Goal: Information Seeking & Learning: Find specific fact

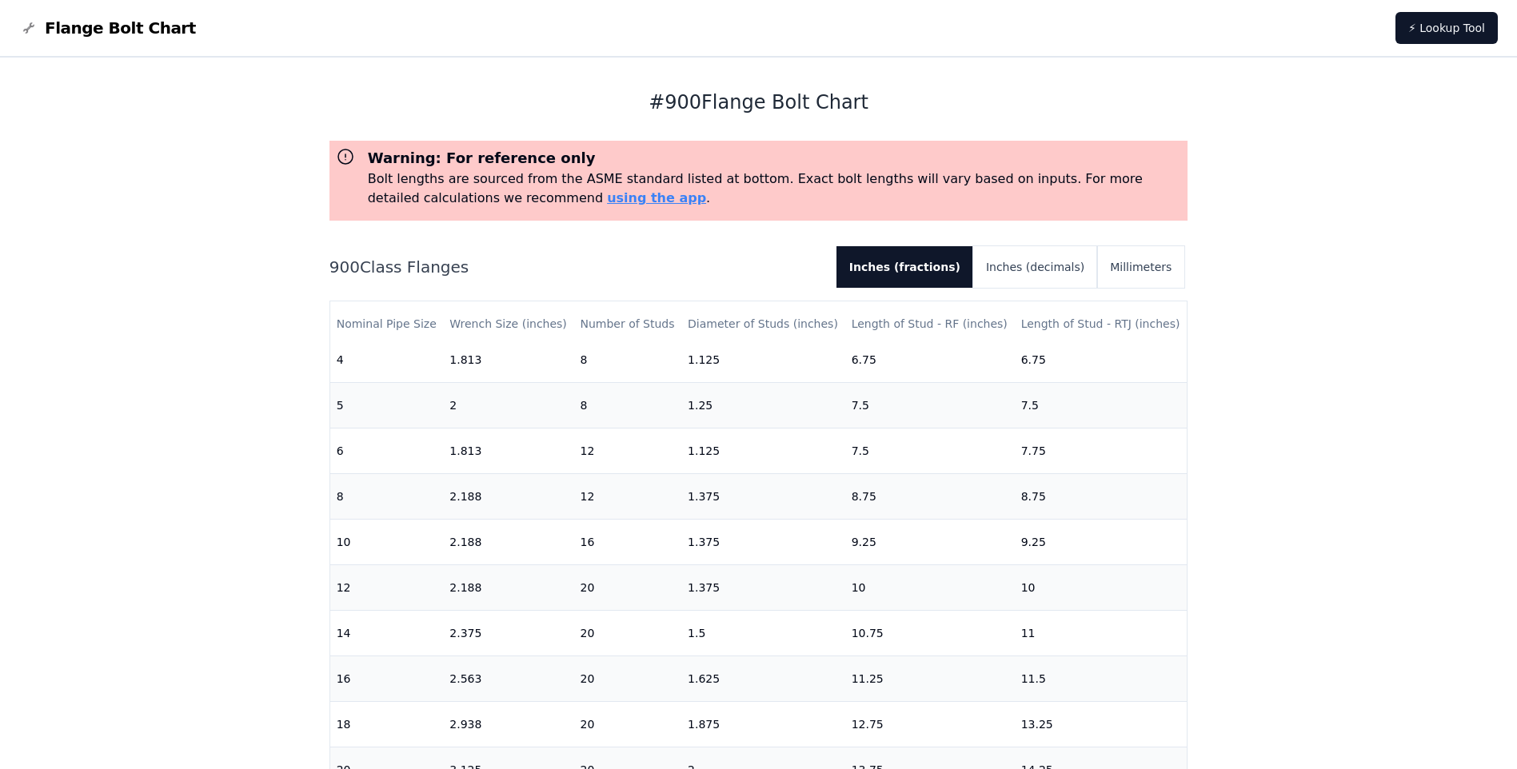
scroll to position [387, 0]
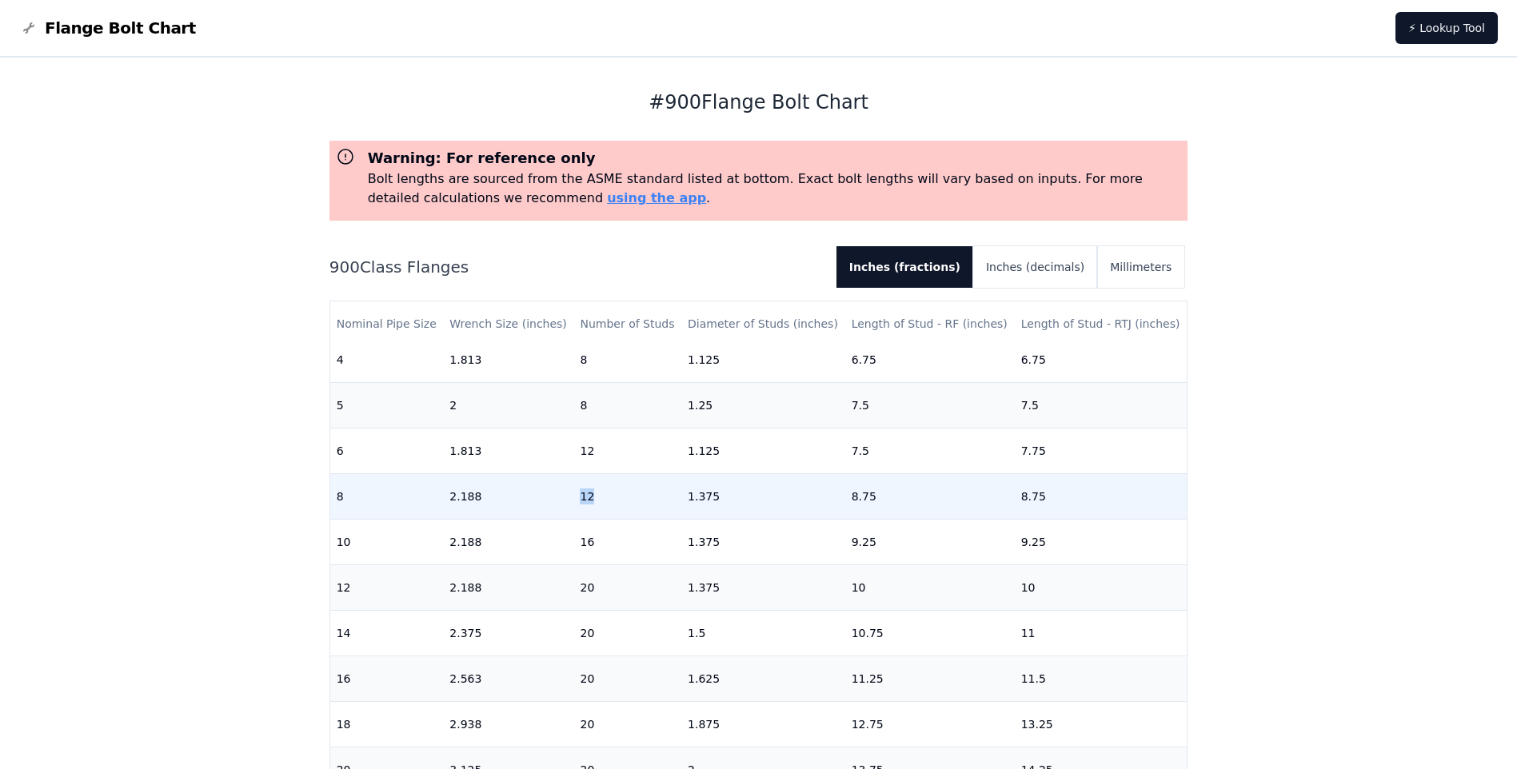
drag, startPoint x: 580, startPoint y: 485, endPoint x: 590, endPoint y: 485, distance: 9.6
click at [590, 485] on td "12" at bounding box center [628, 497] width 108 height 46
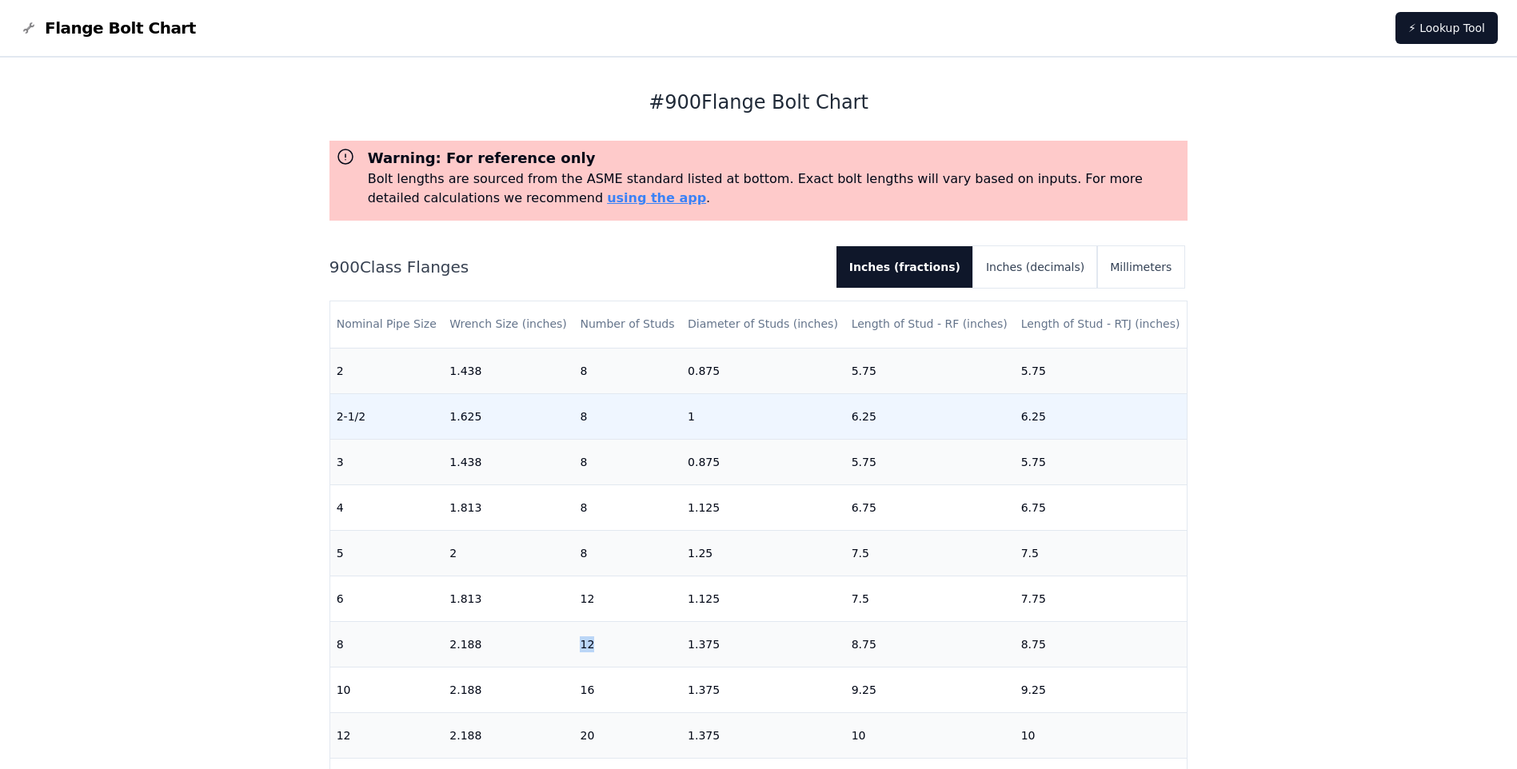
scroll to position [307, 0]
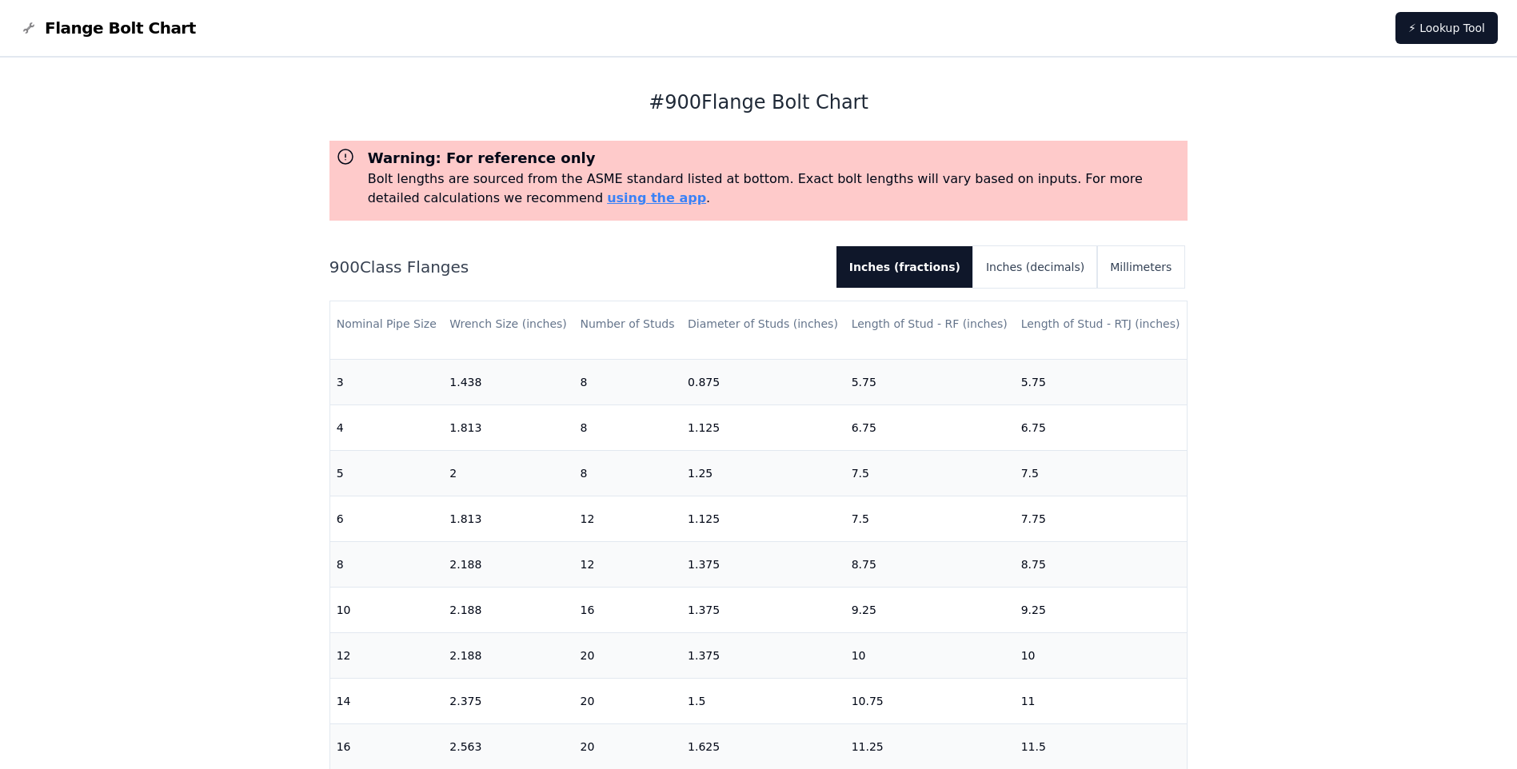
click at [1440, 478] on div "# 900 Flange Bolt Chart Warning: For reference only Bolt lengths are sourced fr…" at bounding box center [758, 655] width 1517 height 1195
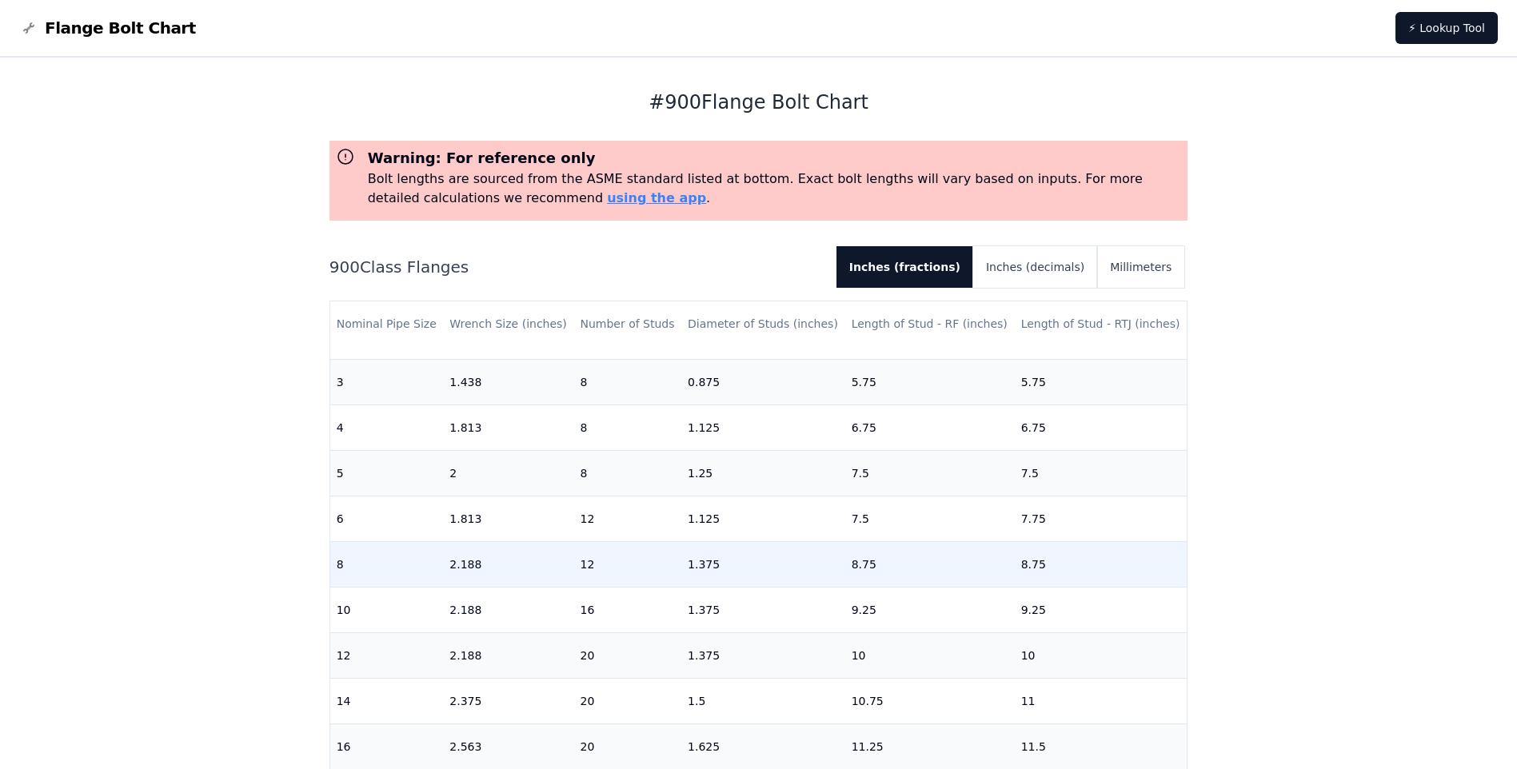
click at [705, 567] on td "1.375" at bounding box center [763, 565] width 164 height 46
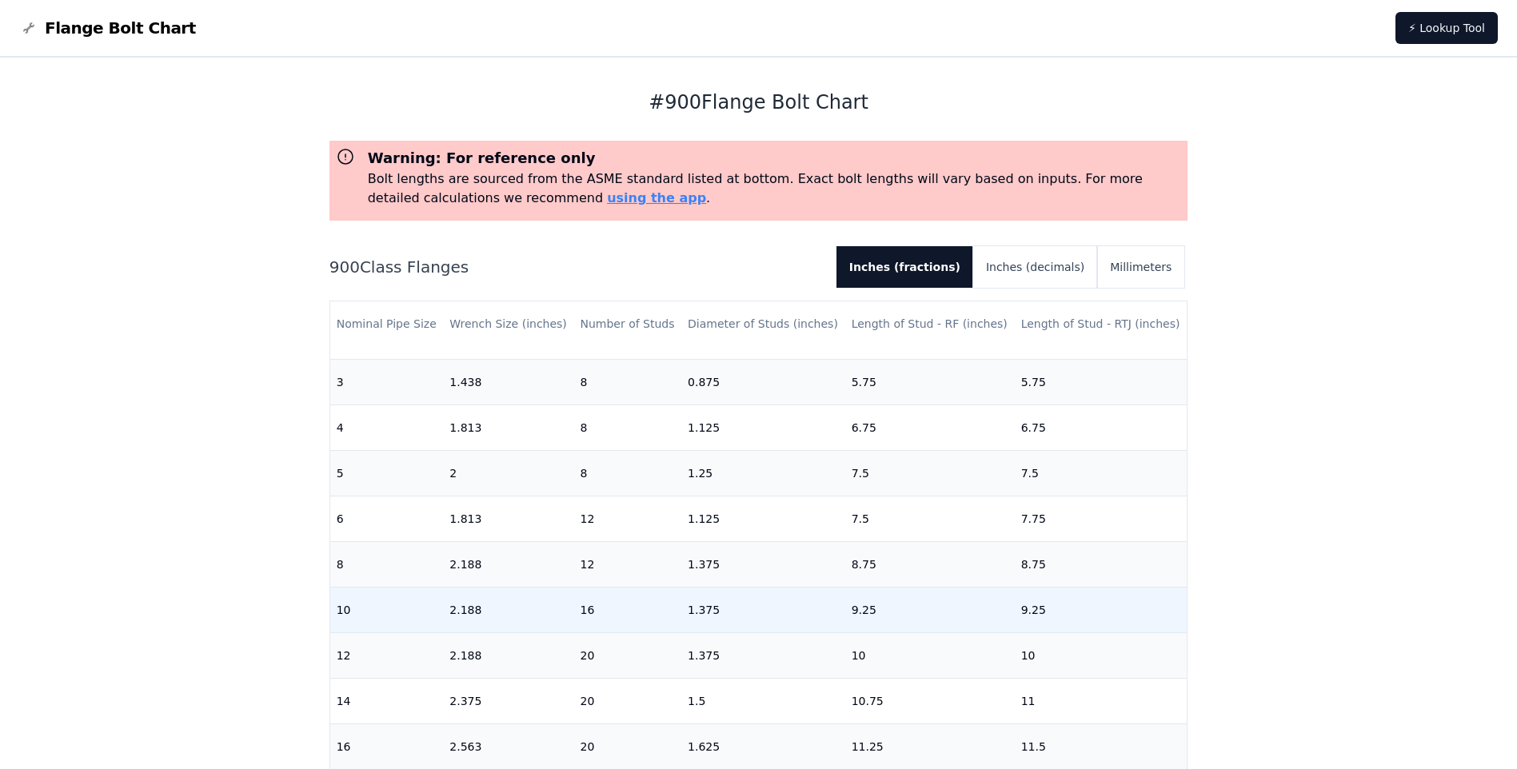
drag, startPoint x: 705, startPoint y: 567, endPoint x: 709, endPoint y: 608, distance: 41.0
click at [709, 608] on td "1.375" at bounding box center [763, 610] width 164 height 46
click at [701, 612] on td "1.375" at bounding box center [763, 610] width 164 height 46
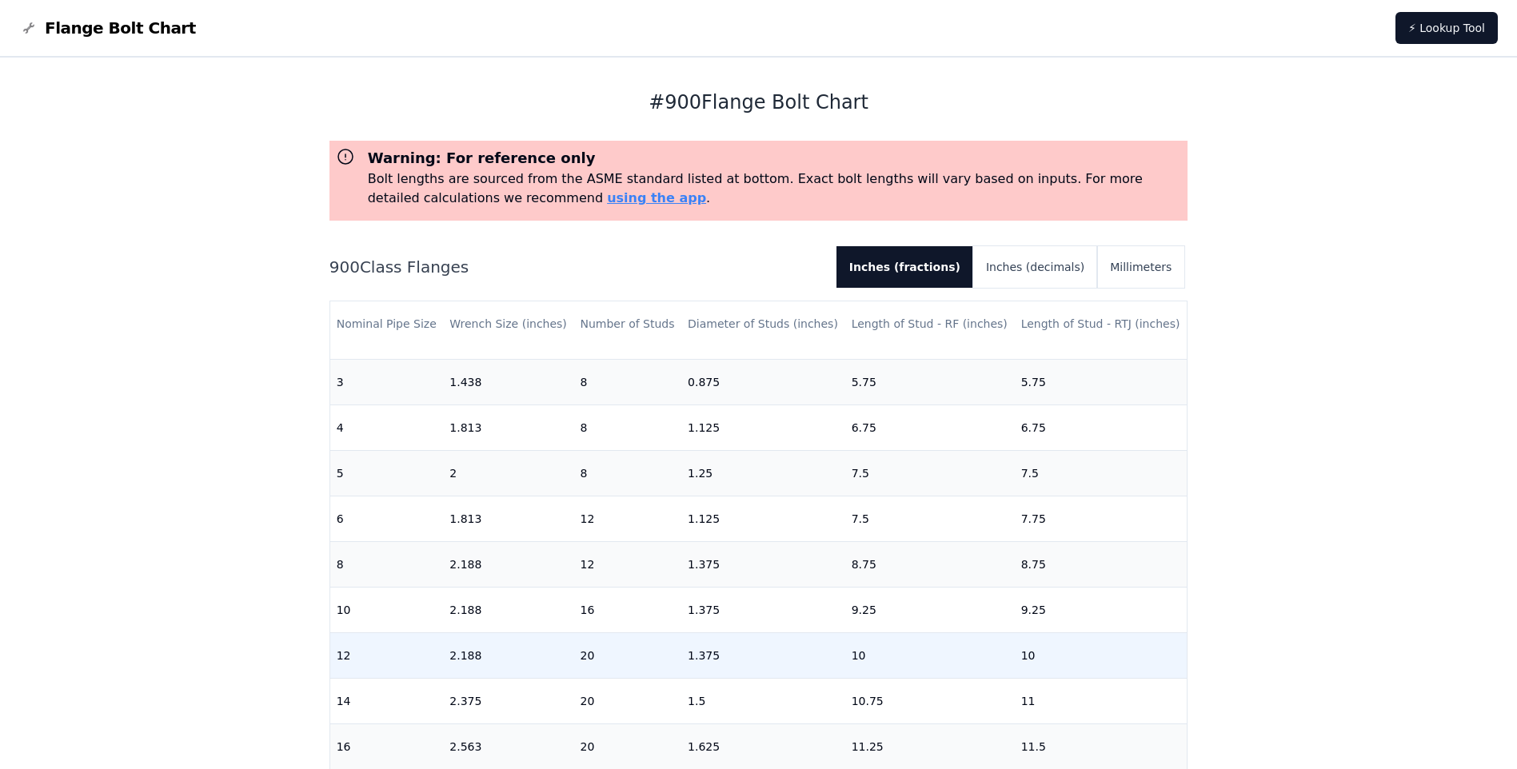
drag, startPoint x: 701, startPoint y: 612, endPoint x: 700, endPoint y: 652, distance: 40.0
click at [700, 652] on td "1.375" at bounding box center [763, 656] width 164 height 46
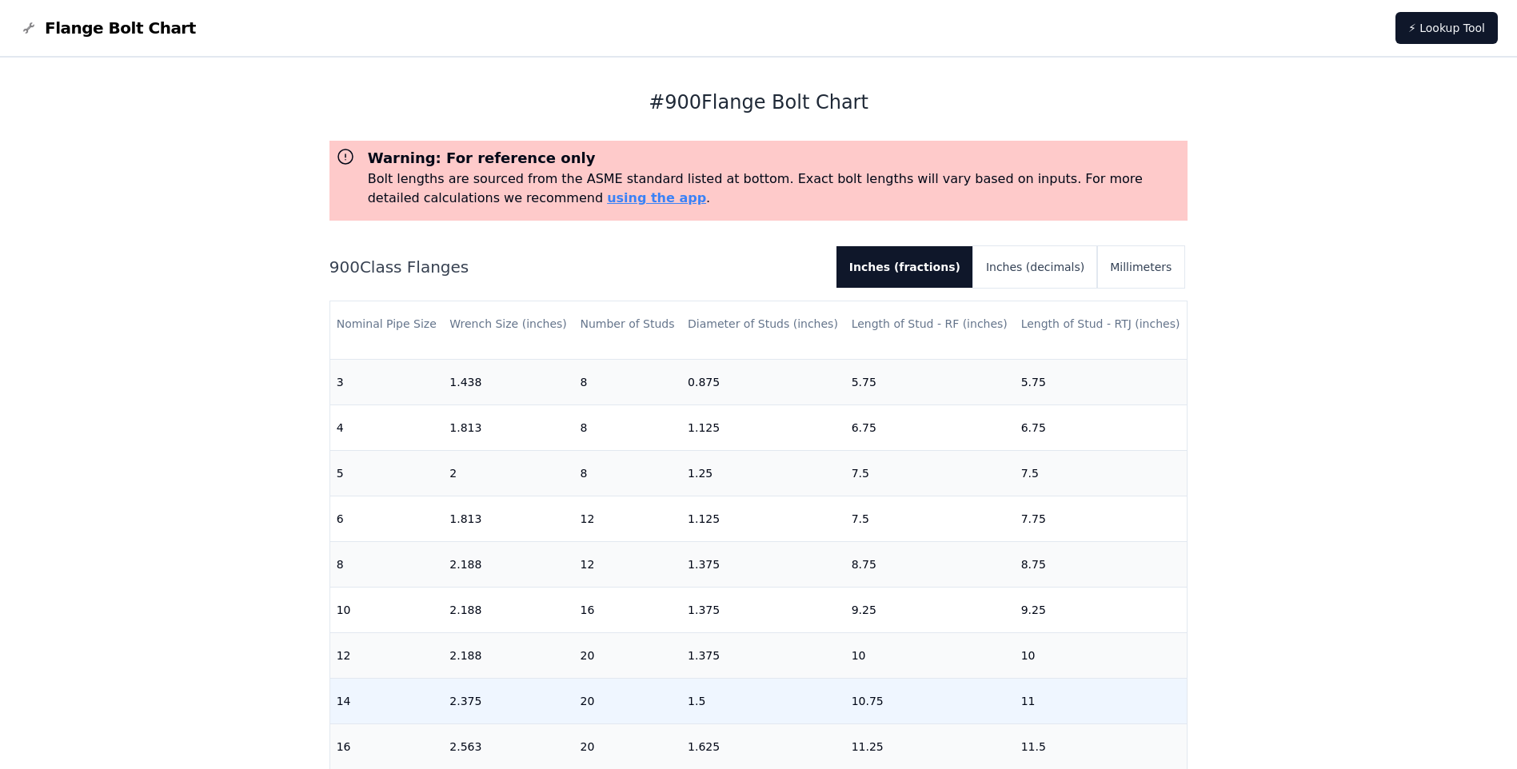
drag, startPoint x: 700, startPoint y: 652, endPoint x: 694, endPoint y: 700, distance: 48.3
click at [694, 700] on td "1.5" at bounding box center [763, 701] width 164 height 46
click at [693, 705] on td "1.5" at bounding box center [763, 701] width 164 height 46
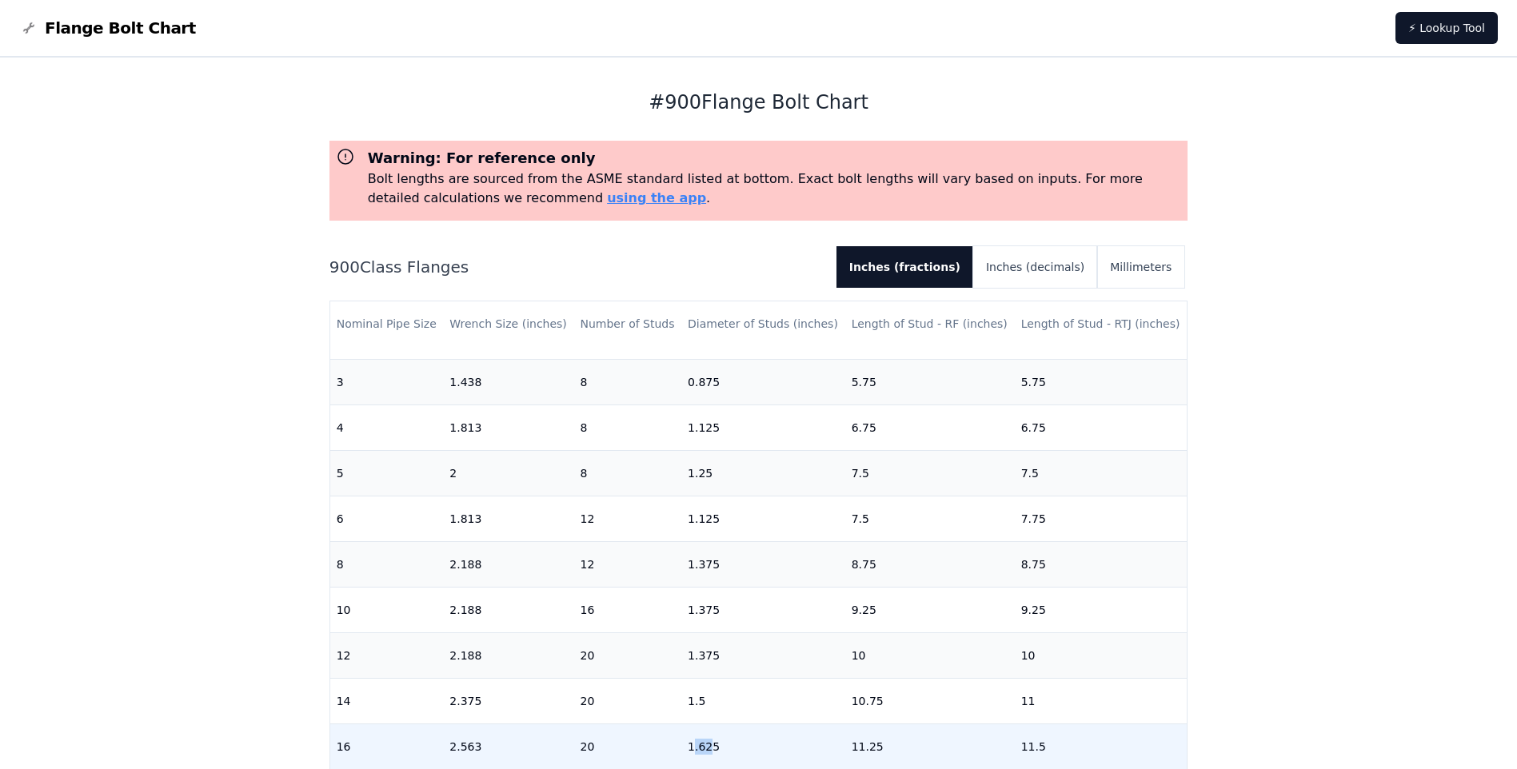
drag, startPoint x: 693, startPoint y: 705, endPoint x: 704, endPoint y: 748, distance: 44.6
click at [704, 748] on td "1.625" at bounding box center [763, 747] width 164 height 46
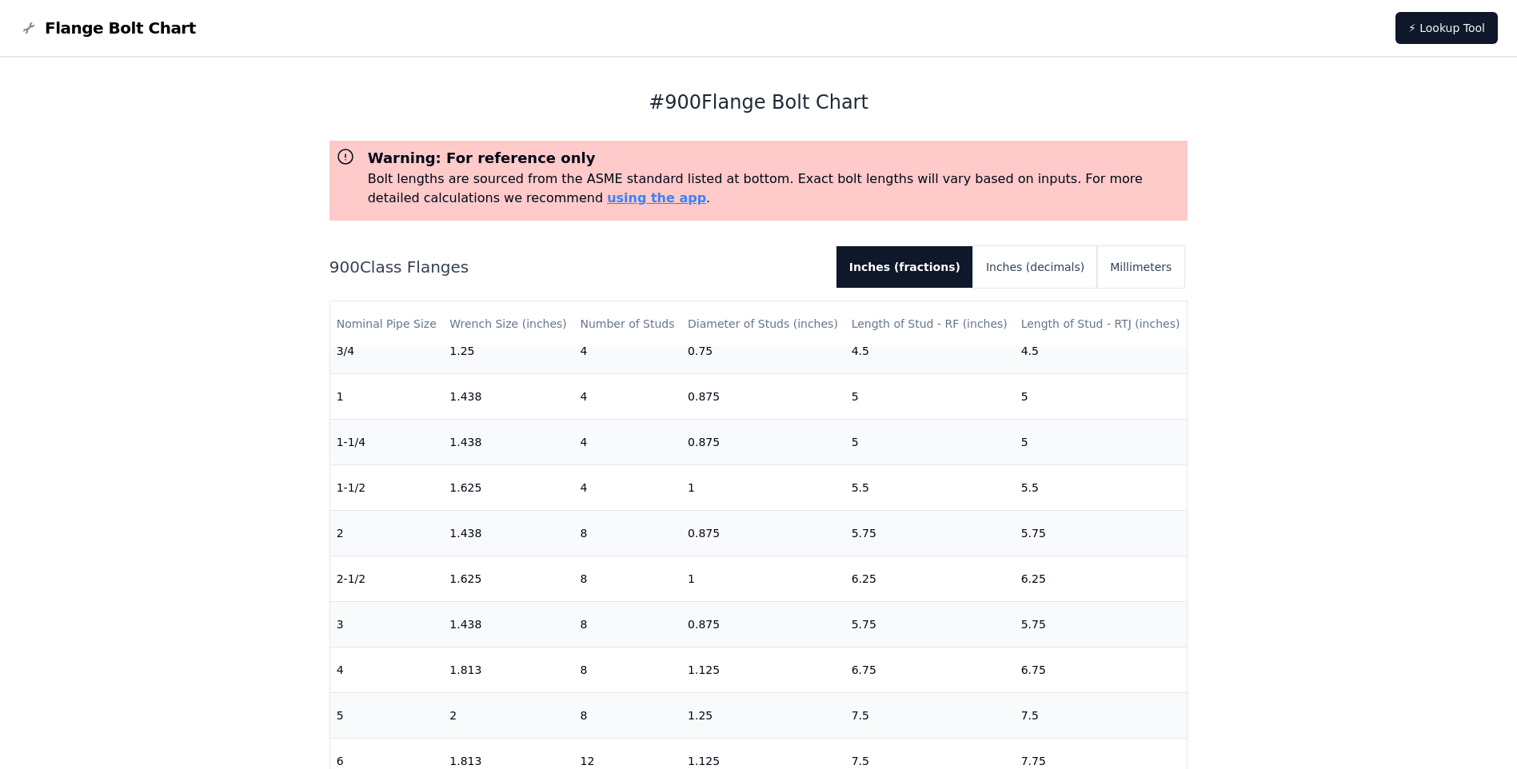
scroll to position [0, 0]
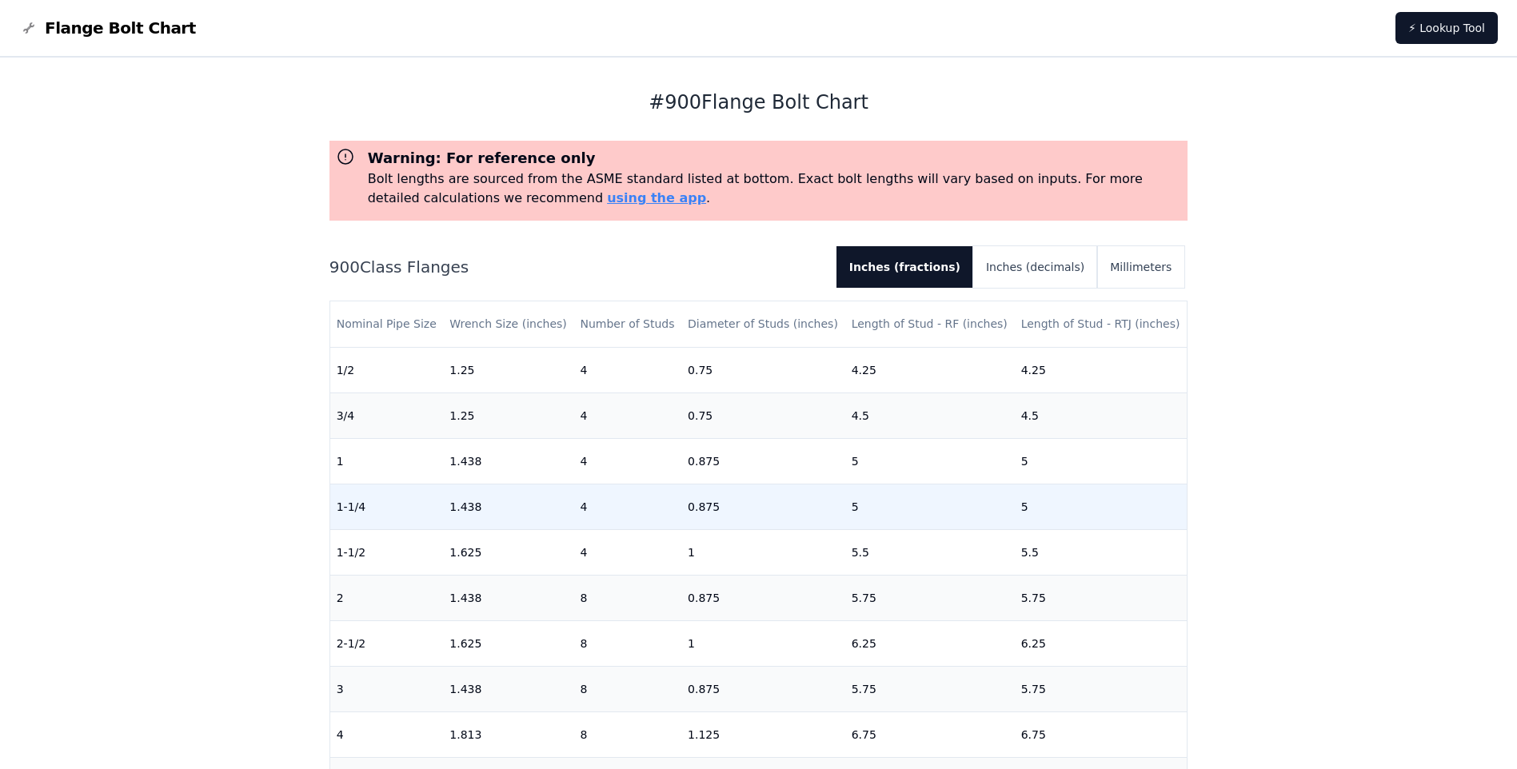
click at [701, 510] on td "0.875" at bounding box center [763, 507] width 164 height 46
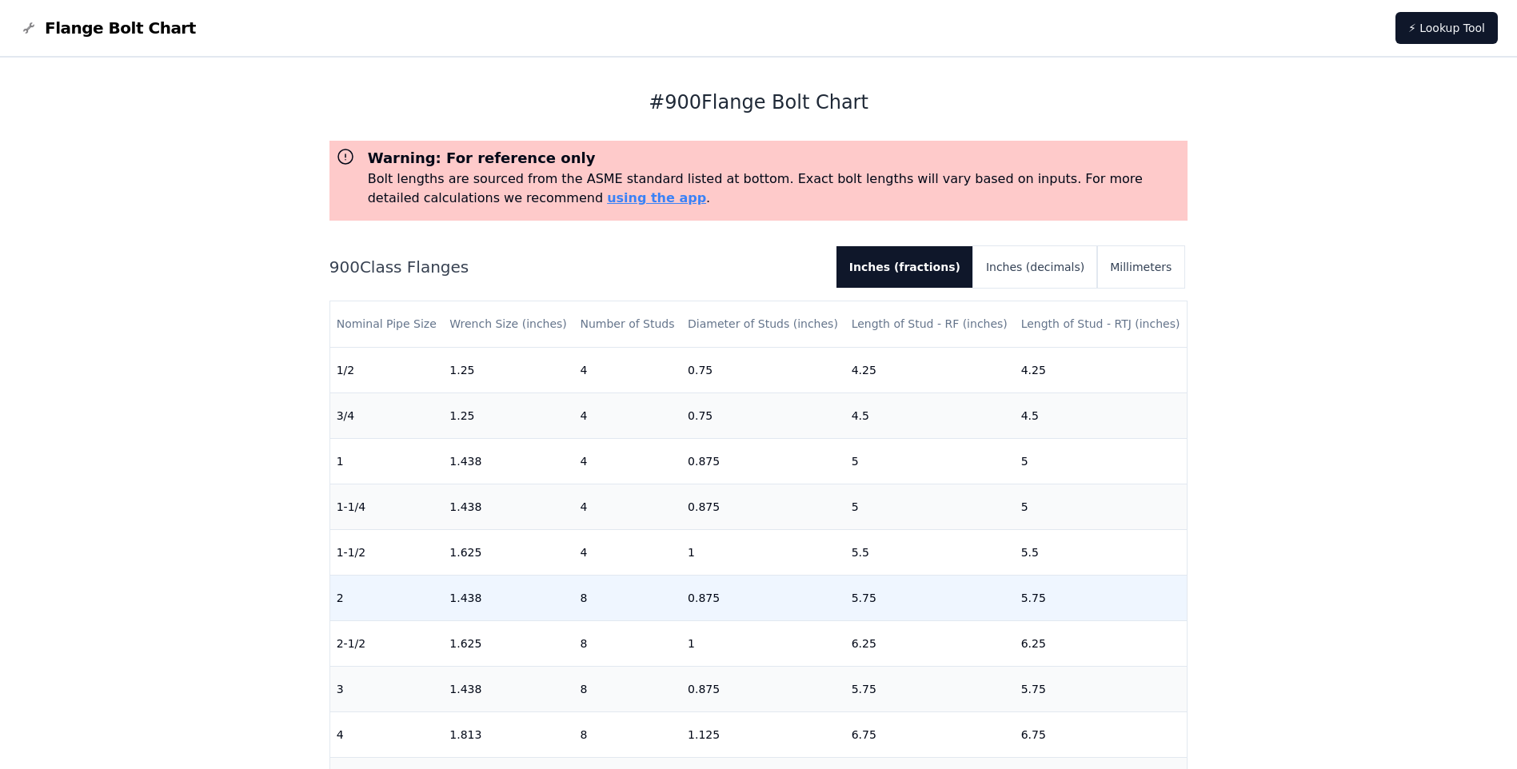
drag, startPoint x: 701, startPoint y: 510, endPoint x: 701, endPoint y: 594, distance: 84.0
click at [701, 594] on td "0.875" at bounding box center [763, 598] width 164 height 46
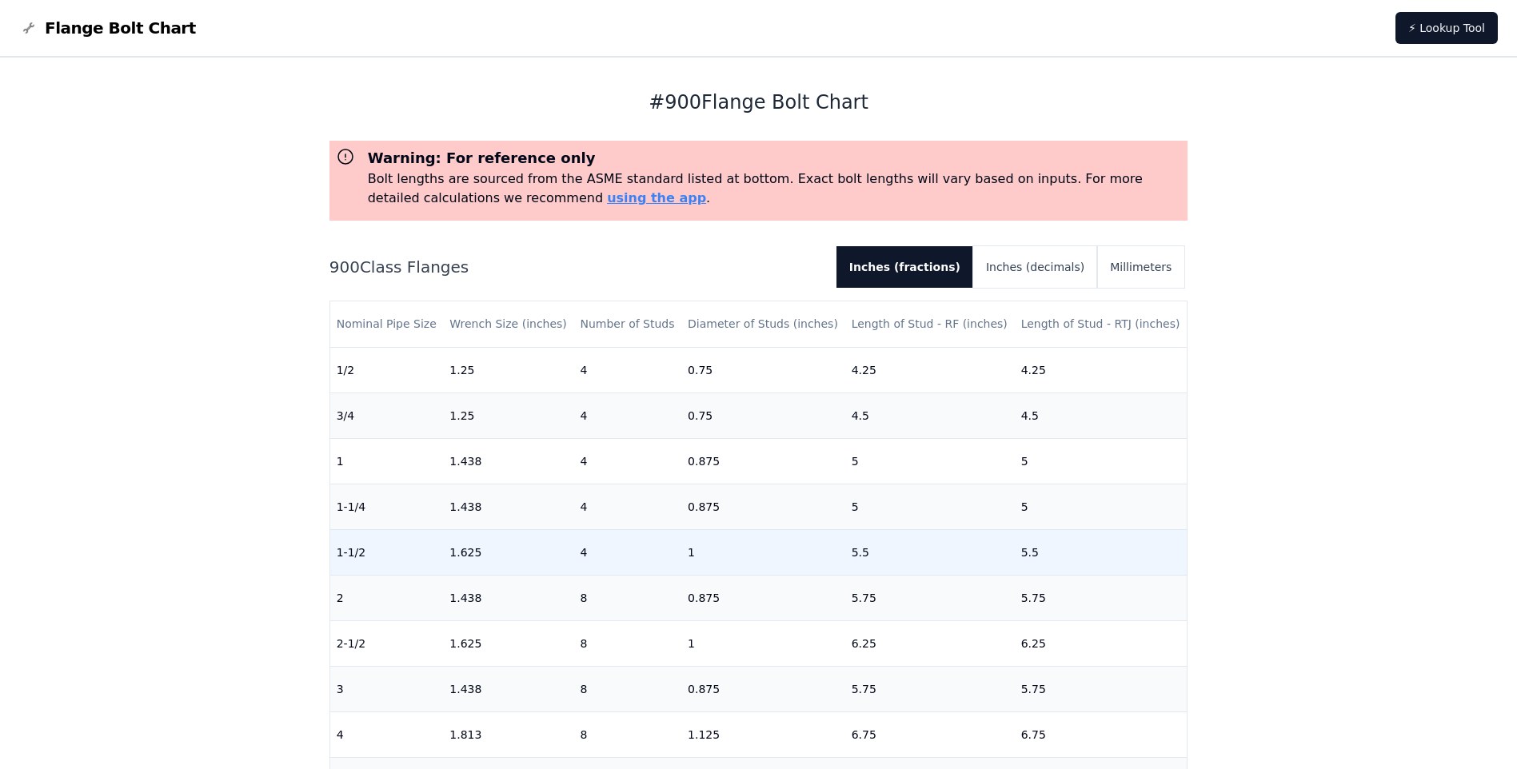
drag, startPoint x: 701, startPoint y: 594, endPoint x: 689, endPoint y: 553, distance: 43.5
click at [689, 553] on td "1" at bounding box center [763, 553] width 164 height 46
click at [687, 554] on td "1" at bounding box center [763, 553] width 164 height 46
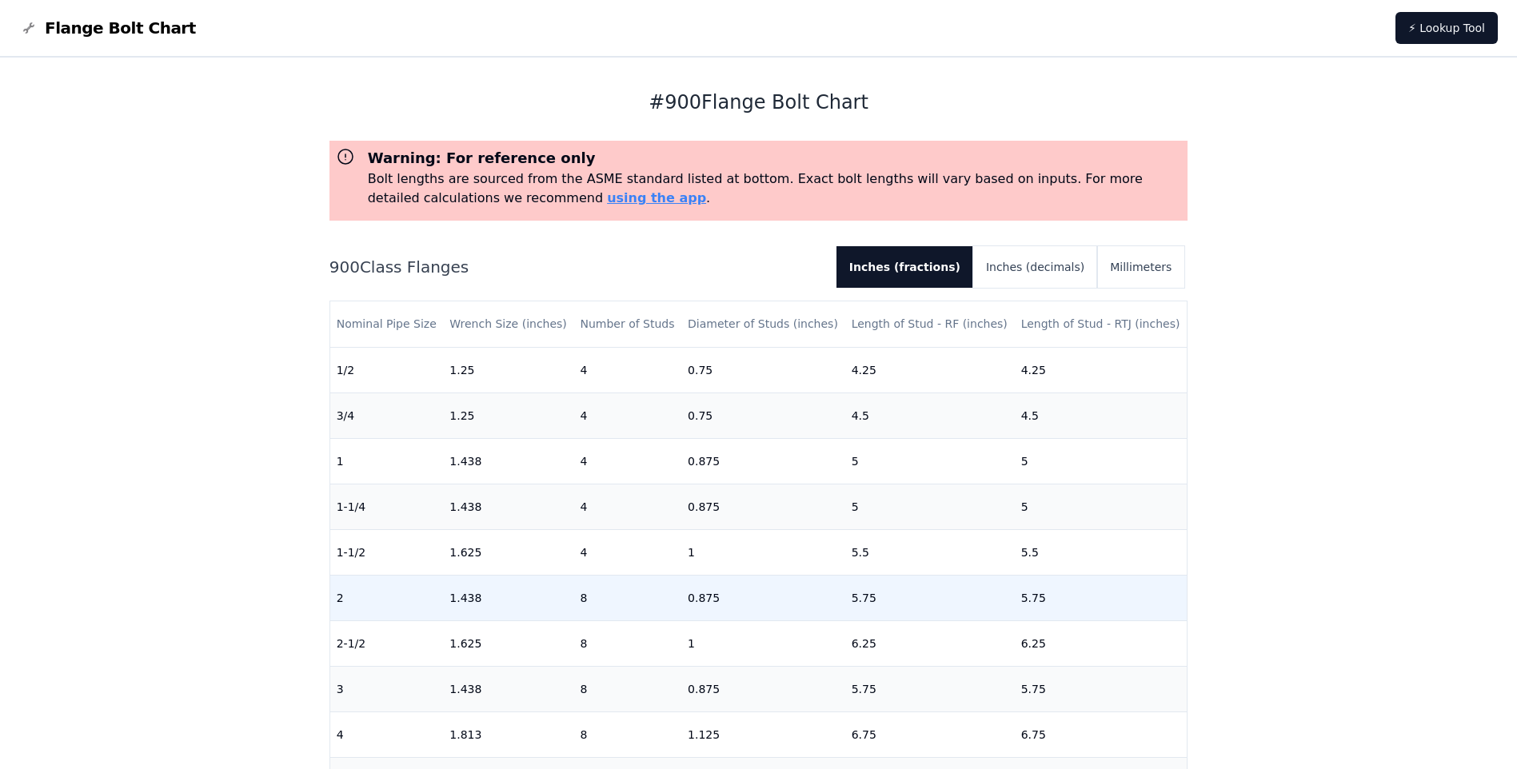
drag, startPoint x: 687, startPoint y: 554, endPoint x: 696, endPoint y: 603, distance: 50.4
click at [696, 603] on td "0.875" at bounding box center [763, 598] width 164 height 46
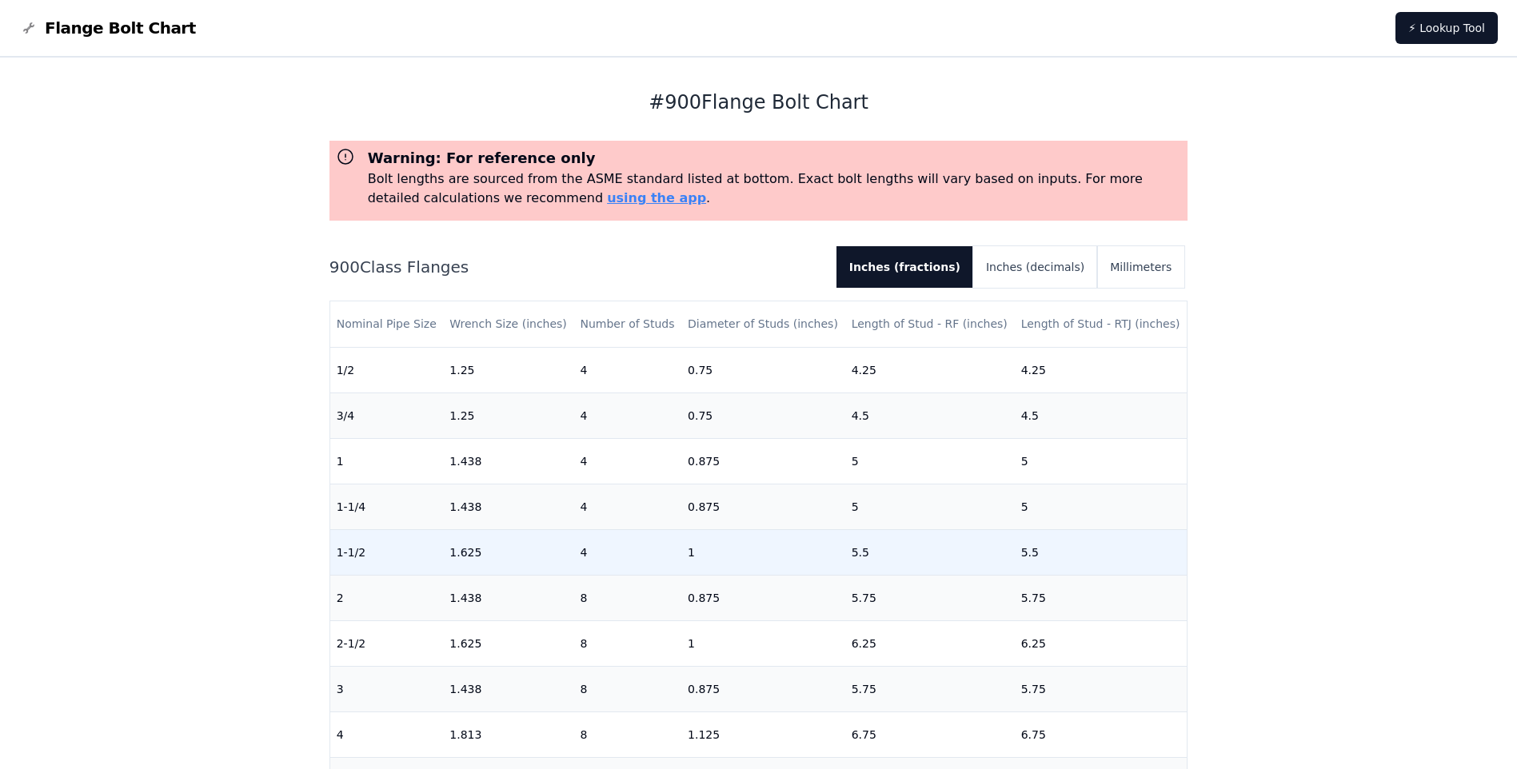
drag, startPoint x: 696, startPoint y: 603, endPoint x: 686, endPoint y: 551, distance: 52.9
click at [686, 551] on td "1" at bounding box center [763, 553] width 164 height 46
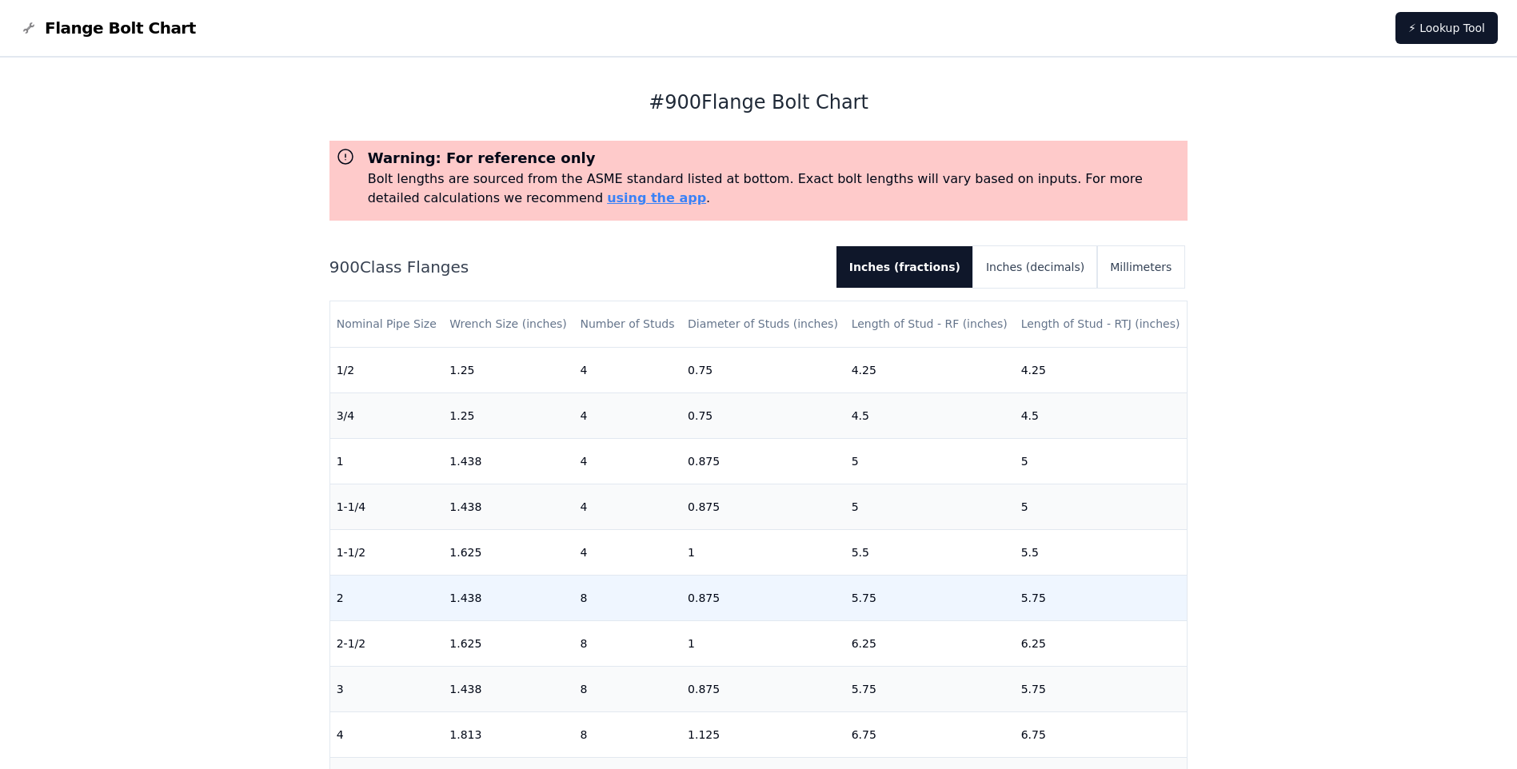
drag, startPoint x: 686, startPoint y: 551, endPoint x: 764, endPoint y: 602, distance: 92.5
click at [764, 602] on td "0.875" at bounding box center [763, 598] width 164 height 46
click at [699, 598] on td "0.875" at bounding box center [763, 598] width 164 height 46
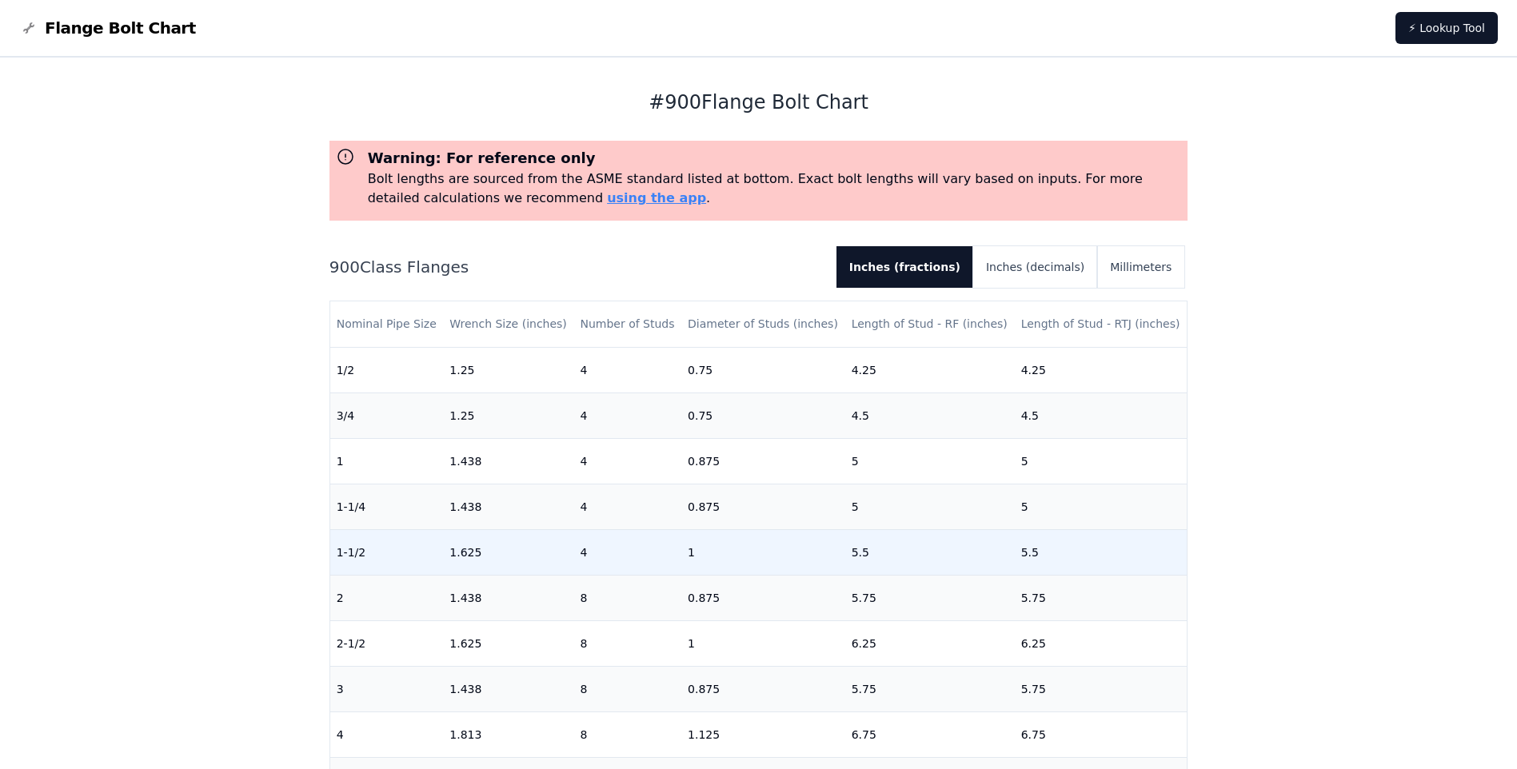
drag, startPoint x: 699, startPoint y: 598, endPoint x: 688, endPoint y: 554, distance: 45.4
click at [688, 554] on td "1" at bounding box center [763, 553] width 164 height 46
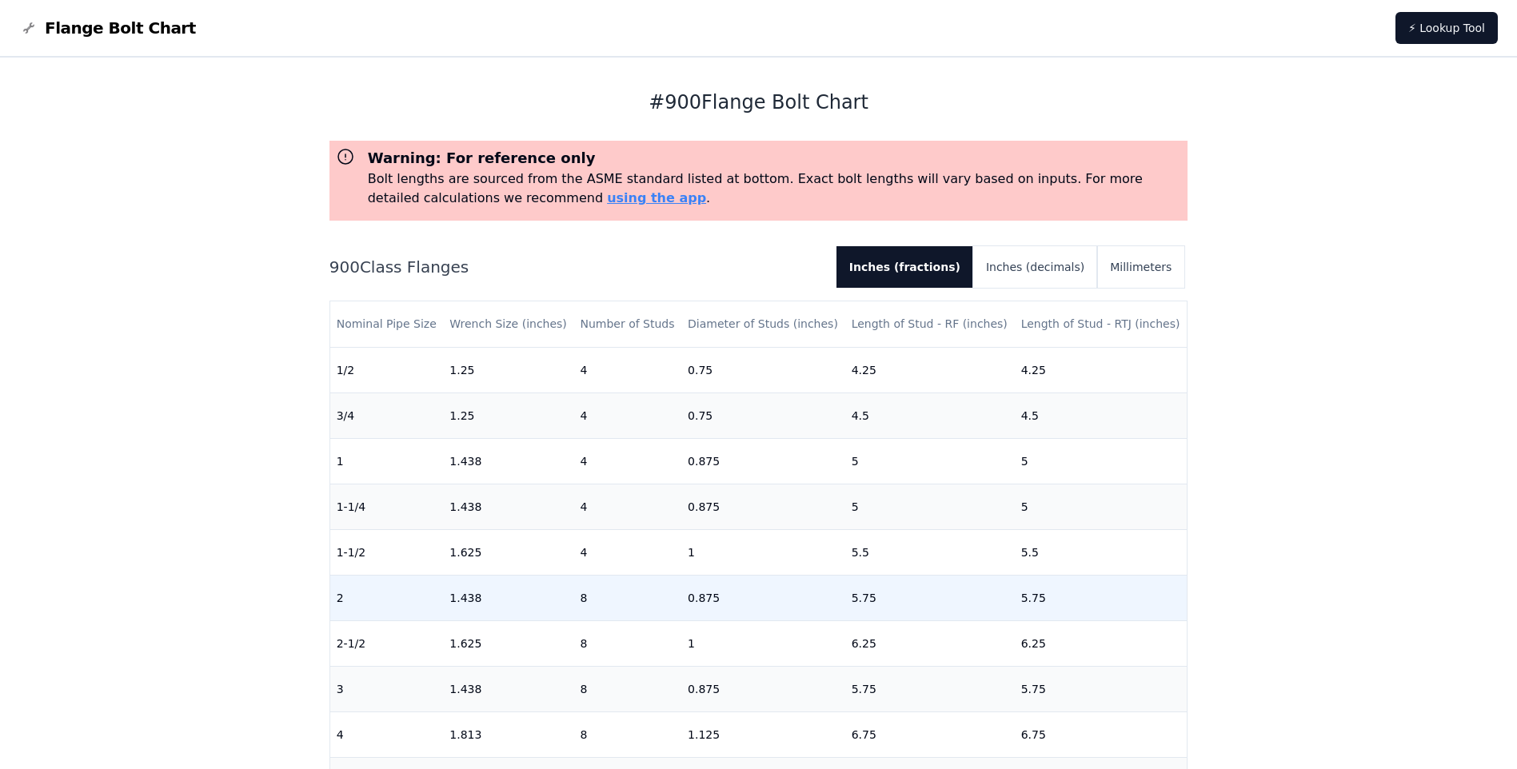
click at [701, 598] on td "0.875" at bounding box center [763, 598] width 164 height 46
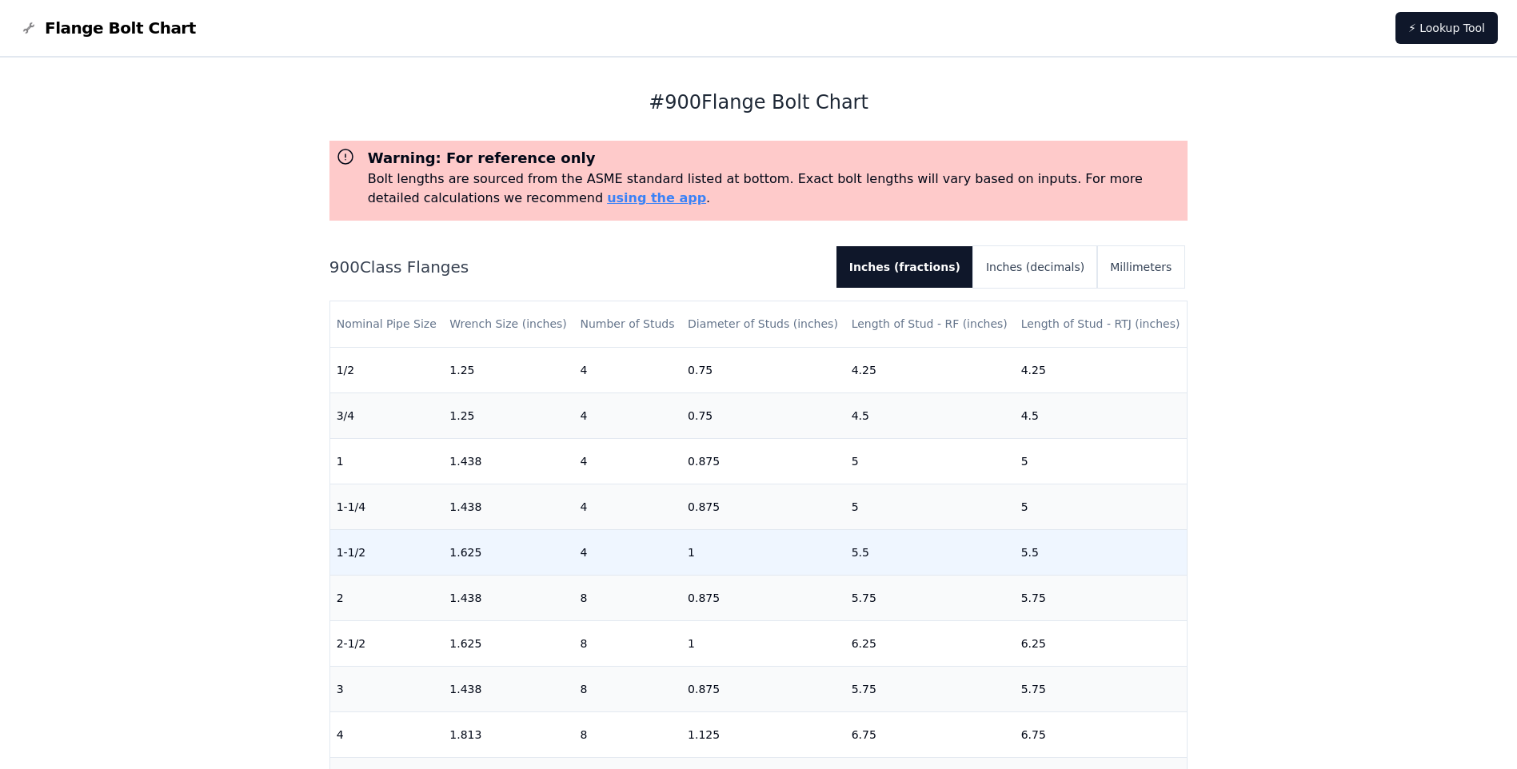
drag, startPoint x: 701, startPoint y: 598, endPoint x: 688, endPoint y: 553, distance: 47.4
click at [688, 553] on td "1" at bounding box center [763, 553] width 164 height 46
drag, startPoint x: 688, startPoint y: 553, endPoint x: 749, endPoint y: 573, distance: 64.0
click at [749, 573] on td "1" at bounding box center [763, 553] width 164 height 46
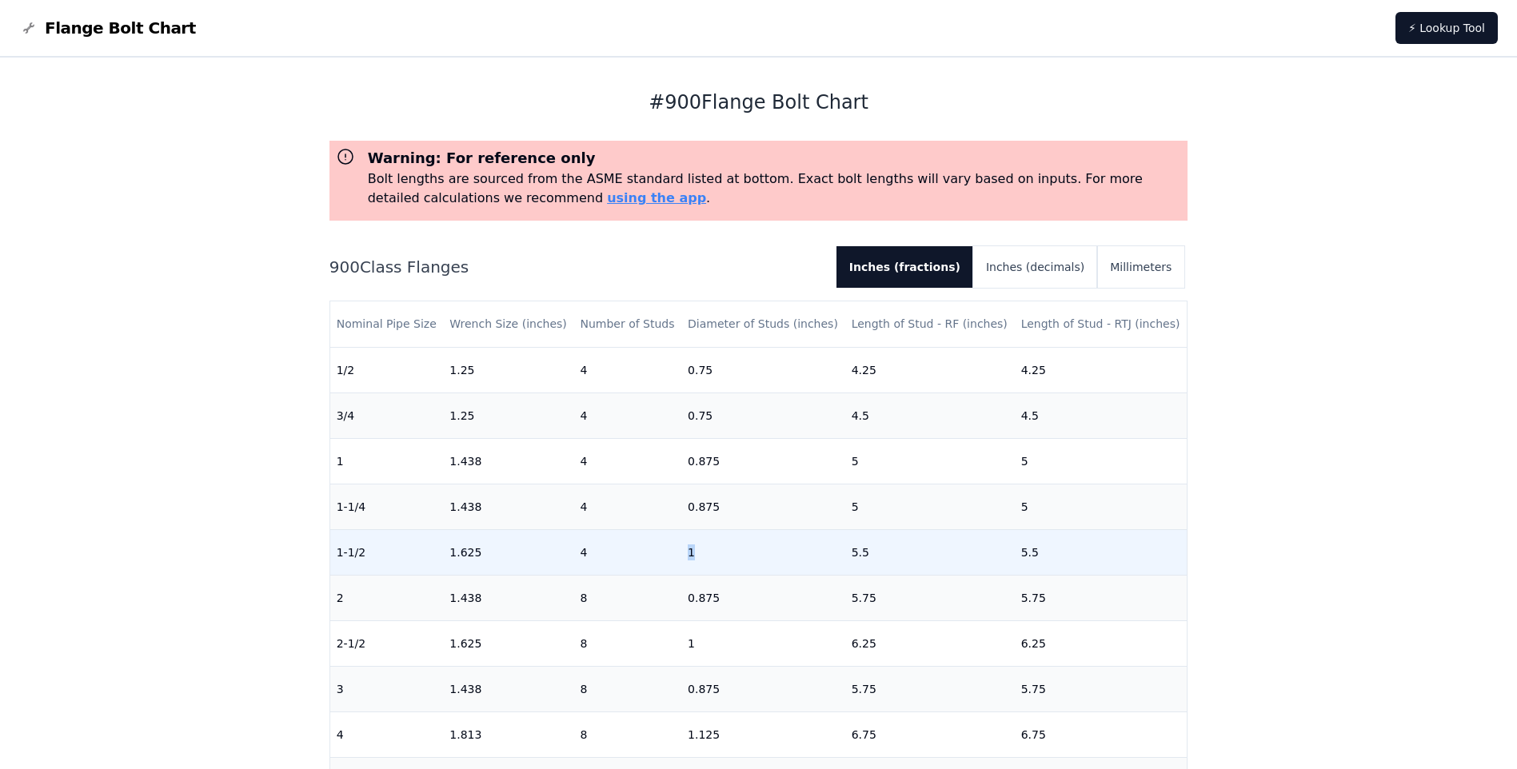
click at [707, 559] on td "1" at bounding box center [763, 553] width 164 height 46
click at [689, 546] on td "1" at bounding box center [763, 553] width 164 height 46
click at [685, 550] on td "1" at bounding box center [763, 553] width 164 height 46
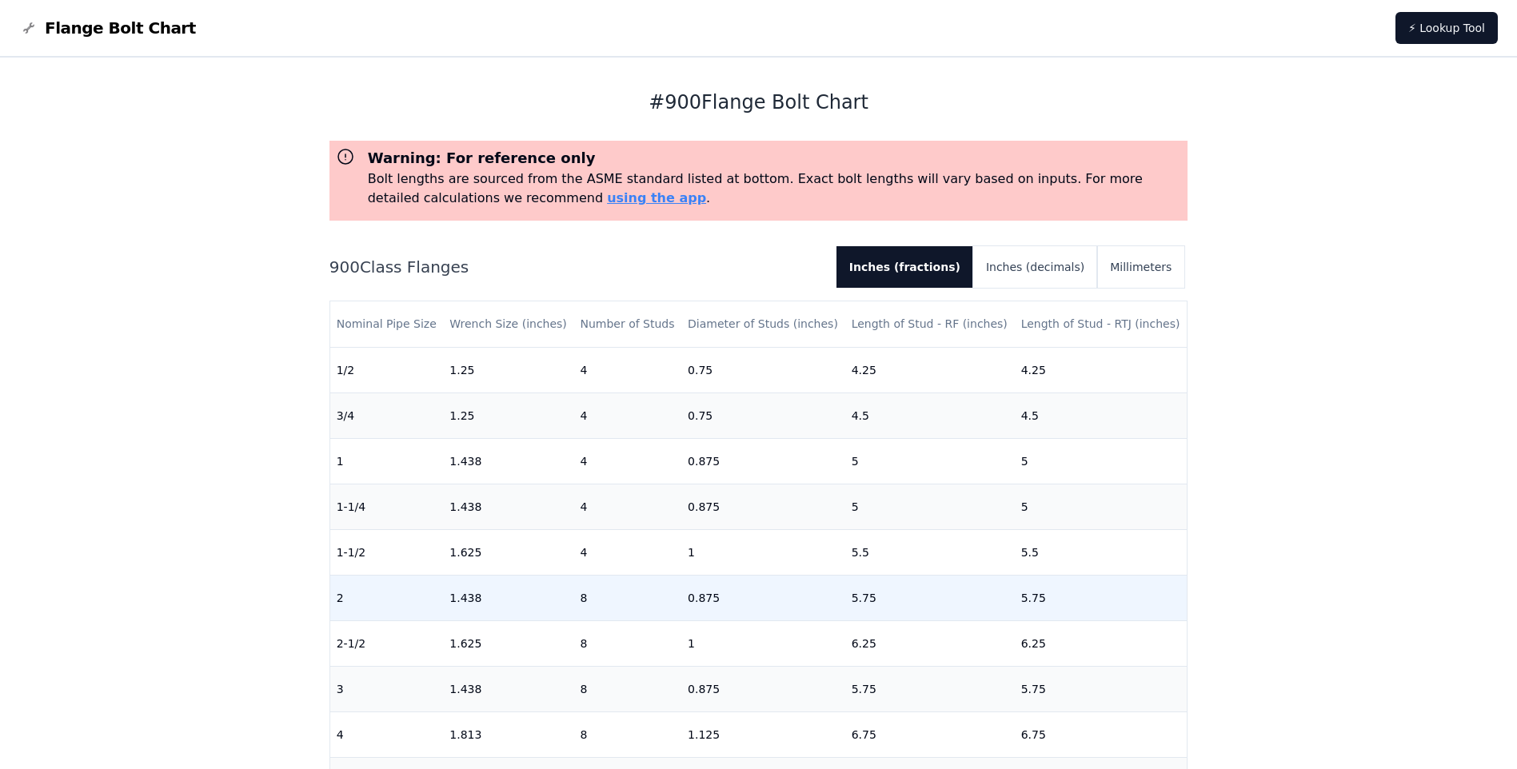
drag, startPoint x: 685, startPoint y: 550, endPoint x: 719, endPoint y: 582, distance: 46.4
click at [719, 582] on td "0.875" at bounding box center [763, 598] width 164 height 46
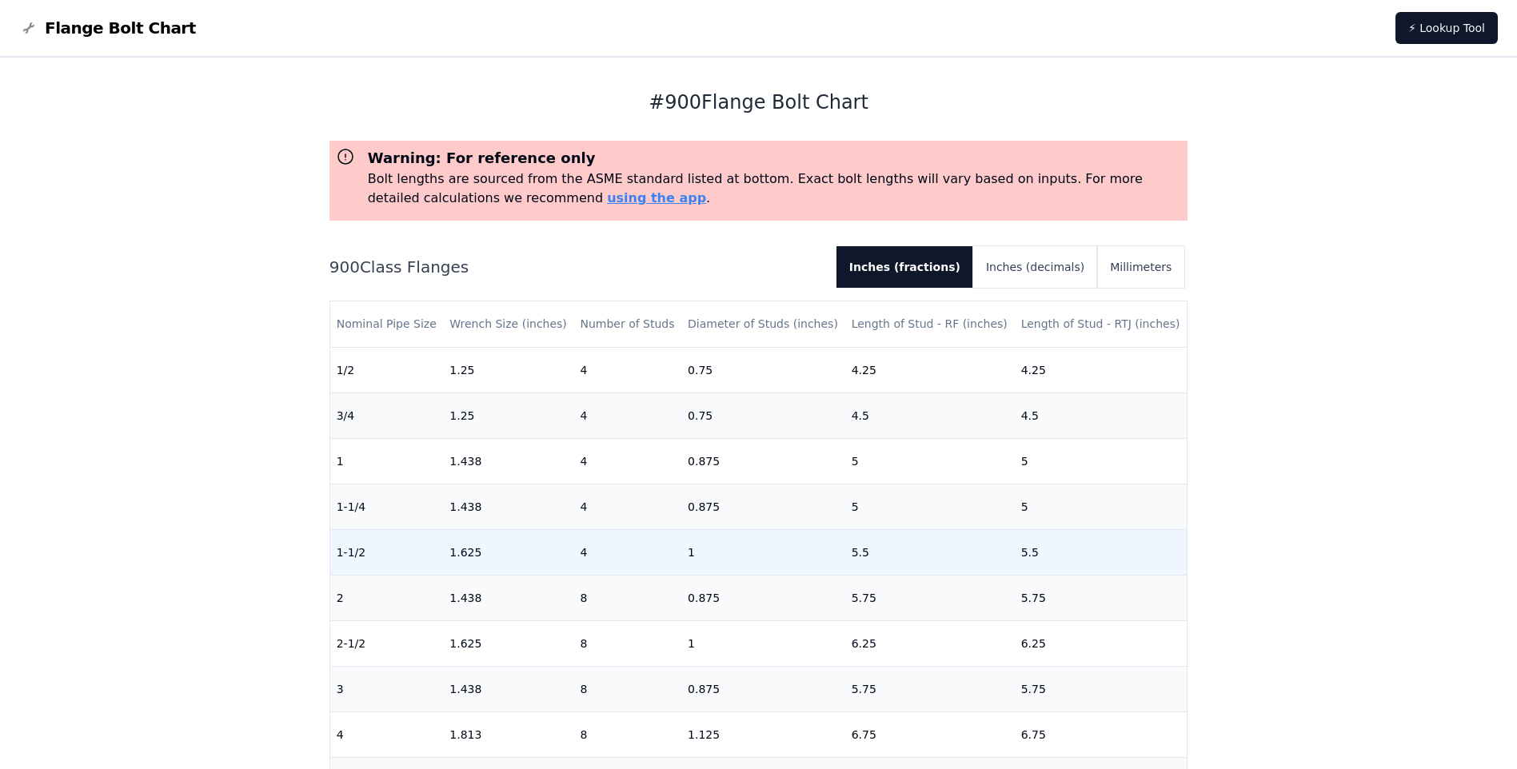
click at [685, 551] on td "1" at bounding box center [763, 553] width 164 height 46
click at [687, 553] on td "1" at bounding box center [763, 553] width 164 height 46
click at [687, 552] on td "1" at bounding box center [763, 553] width 164 height 46
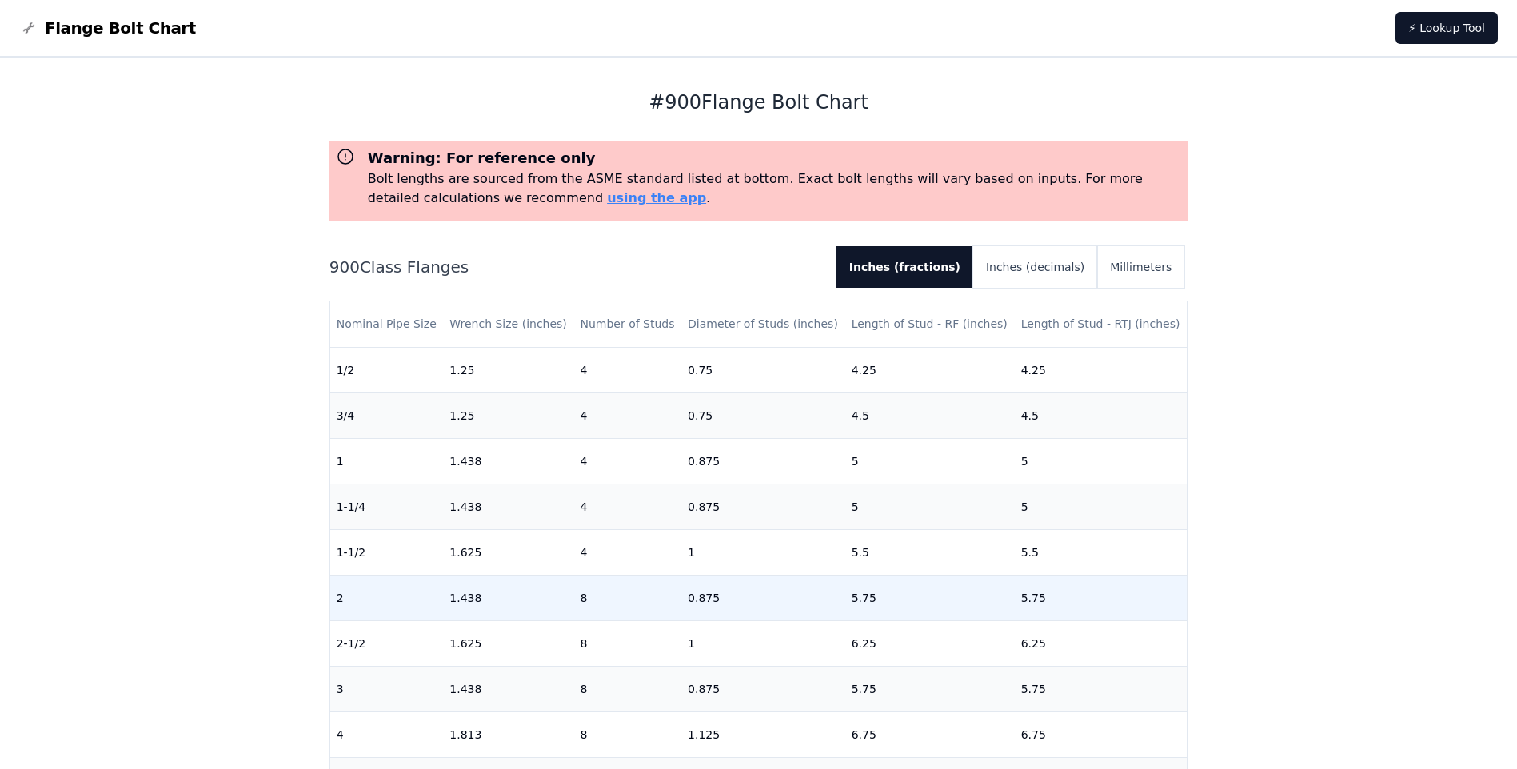
click at [697, 598] on td "0.875" at bounding box center [763, 598] width 164 height 46
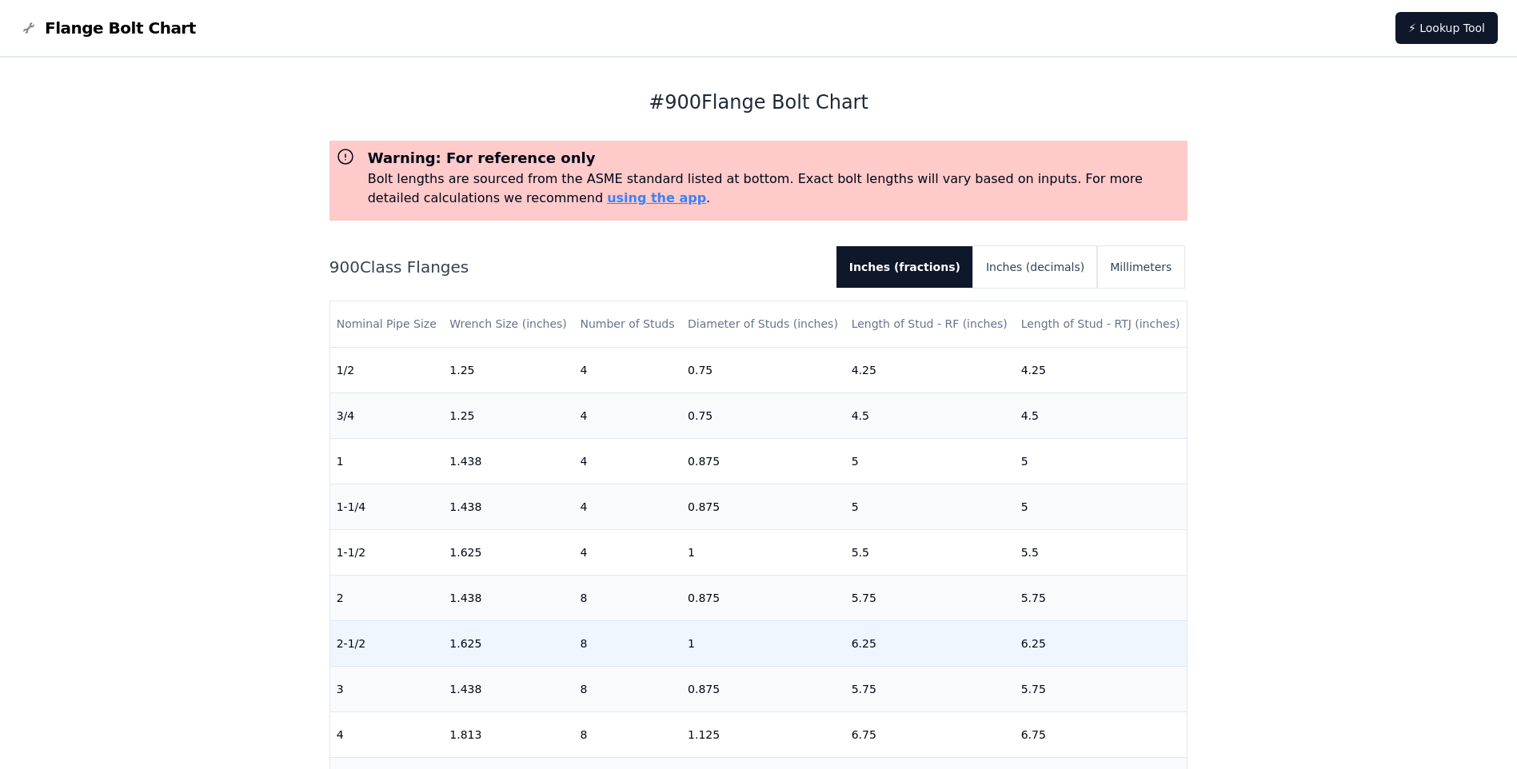
drag, startPoint x: 697, startPoint y: 598, endPoint x: 689, endPoint y: 645, distance: 47.2
click at [689, 645] on td "1" at bounding box center [763, 644] width 164 height 46
click at [688, 645] on td "1" at bounding box center [763, 644] width 164 height 46
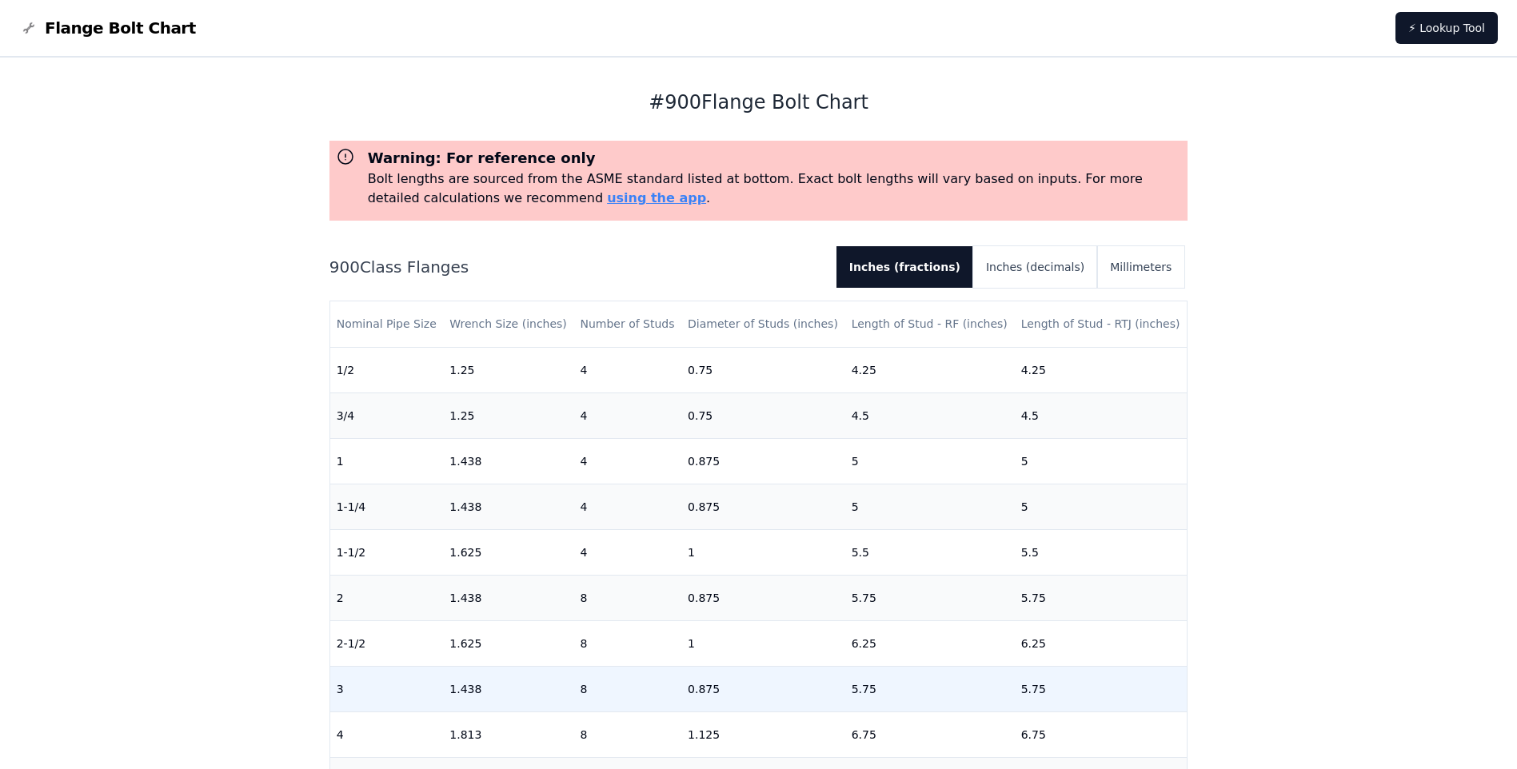
drag, startPoint x: 688, startPoint y: 645, endPoint x: 701, endPoint y: 689, distance: 46.0
click at [701, 689] on td "0.875" at bounding box center [763, 689] width 164 height 46
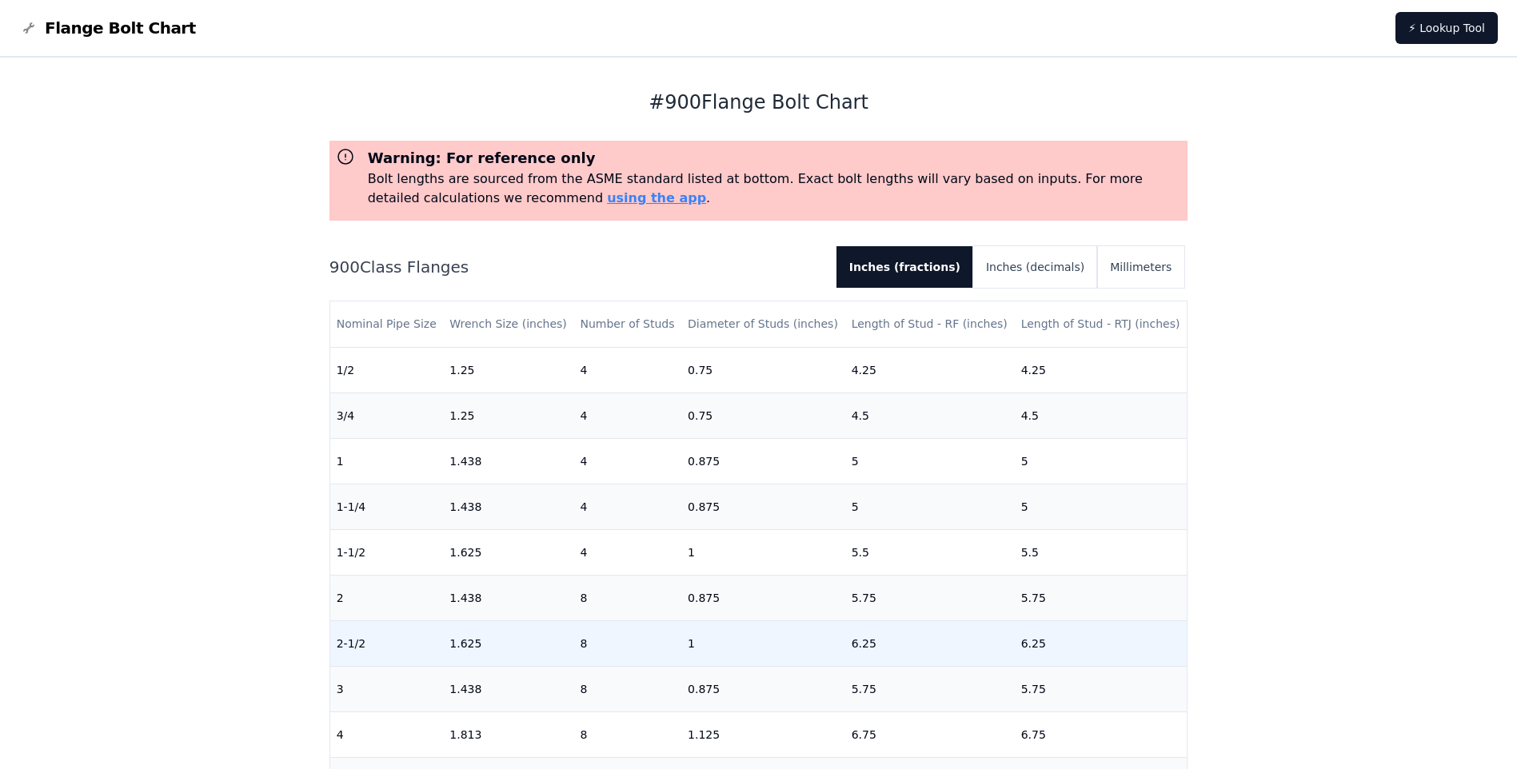
drag, startPoint x: 701, startPoint y: 689, endPoint x: 689, endPoint y: 644, distance: 46.6
click at [689, 644] on td "1" at bounding box center [763, 644] width 164 height 46
click at [687, 645] on td "1" at bounding box center [763, 644] width 164 height 46
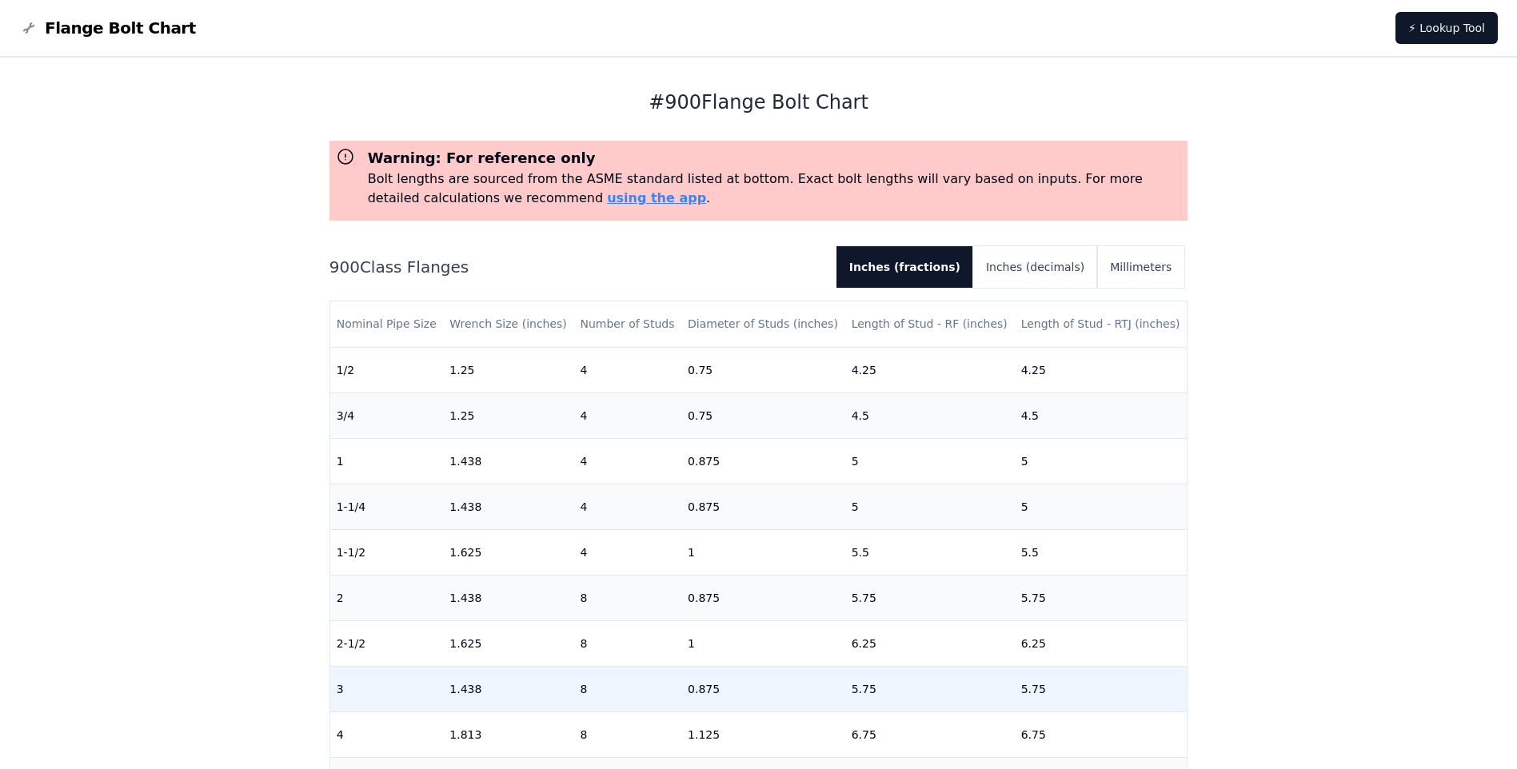
drag, startPoint x: 687, startPoint y: 645, endPoint x: 698, endPoint y: 689, distance: 46.2
click at [698, 689] on td "0.875" at bounding box center [763, 689] width 164 height 46
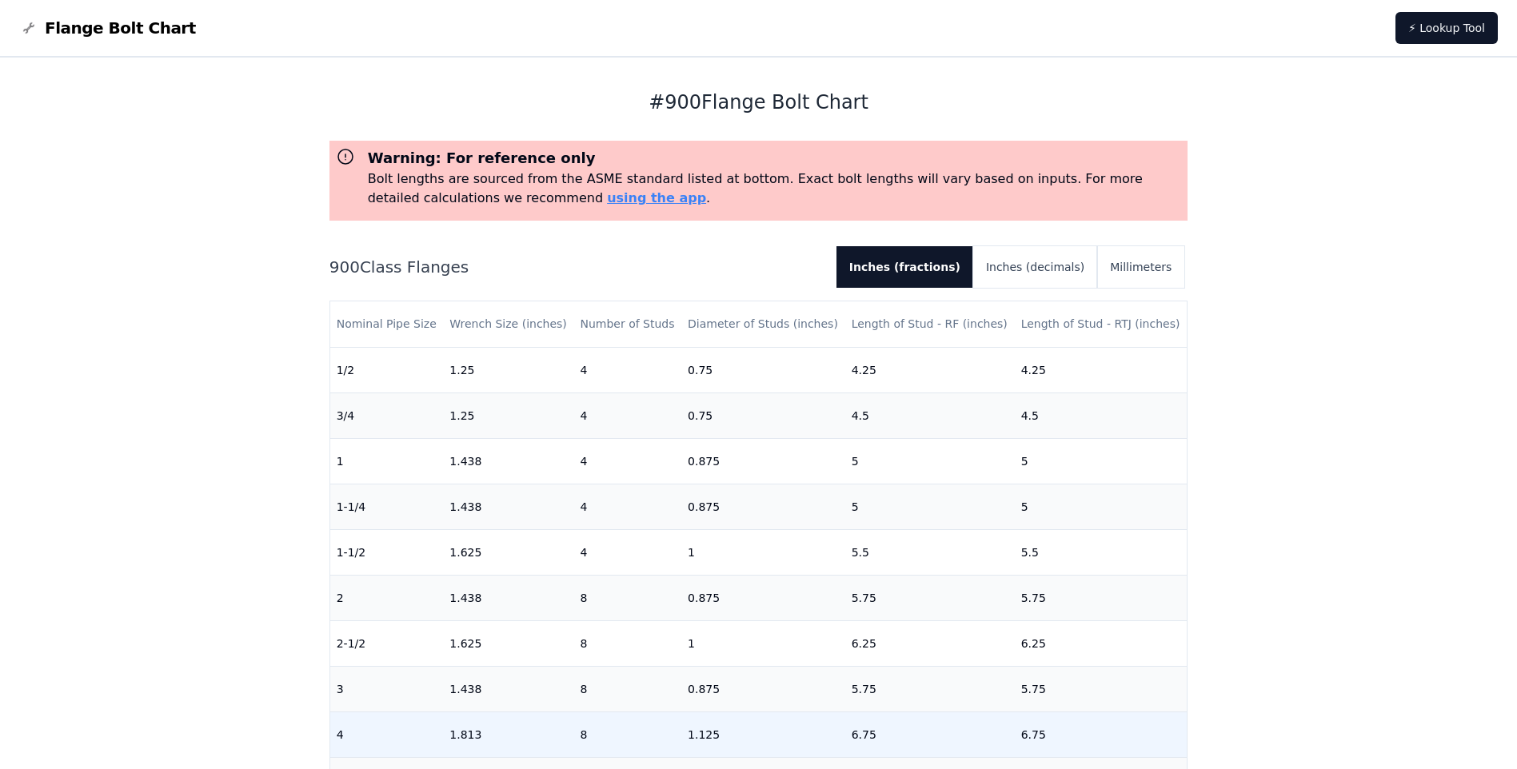
drag, startPoint x: 698, startPoint y: 689, endPoint x: 696, endPoint y: 730, distance: 40.9
click at [696, 730] on td "1.125" at bounding box center [763, 735] width 164 height 46
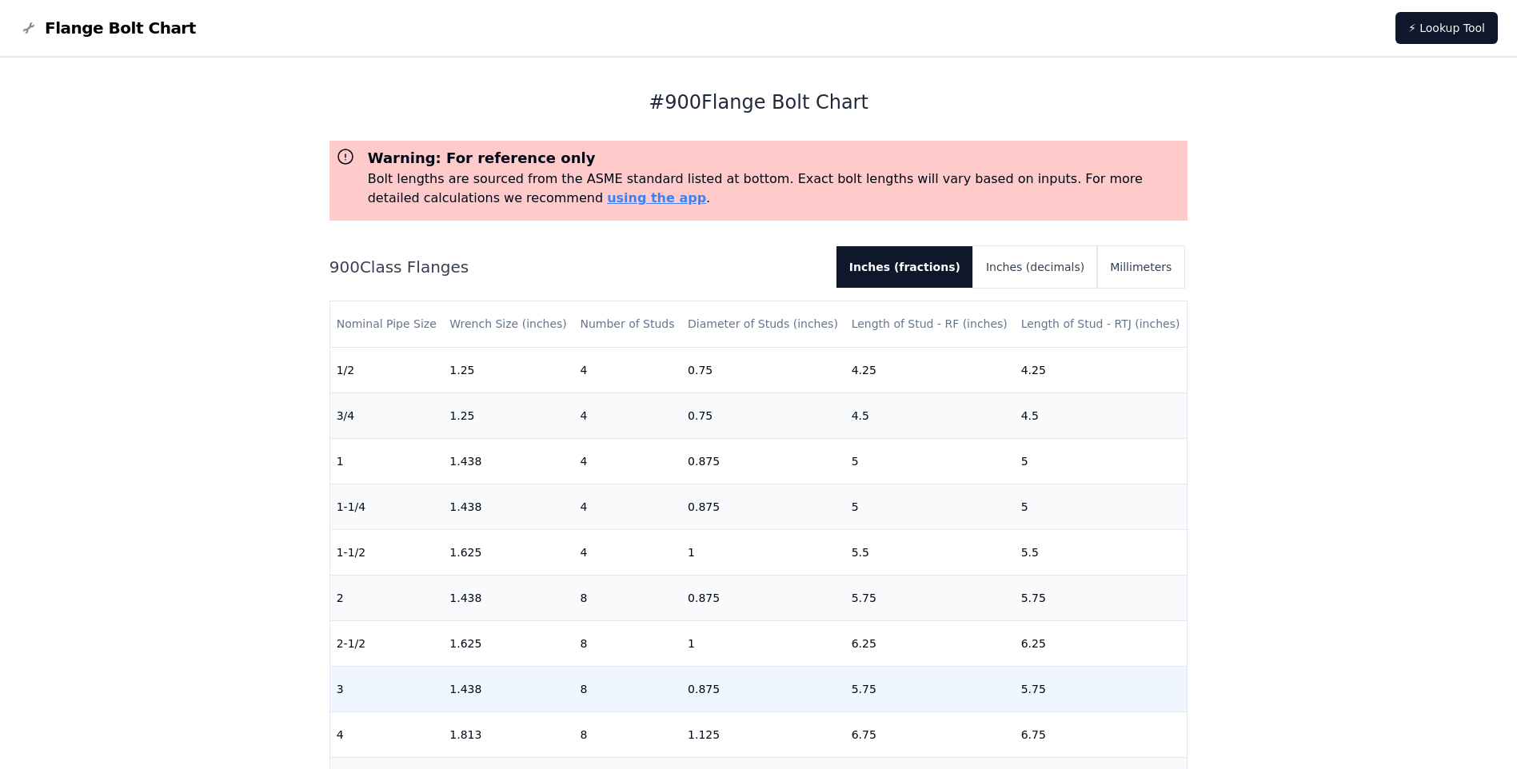
drag, startPoint x: 696, startPoint y: 730, endPoint x: 697, endPoint y: 693, distance: 37.6
click at [697, 693] on td "0.875" at bounding box center [763, 689] width 164 height 46
